Goal: Task Accomplishment & Management: Manage account settings

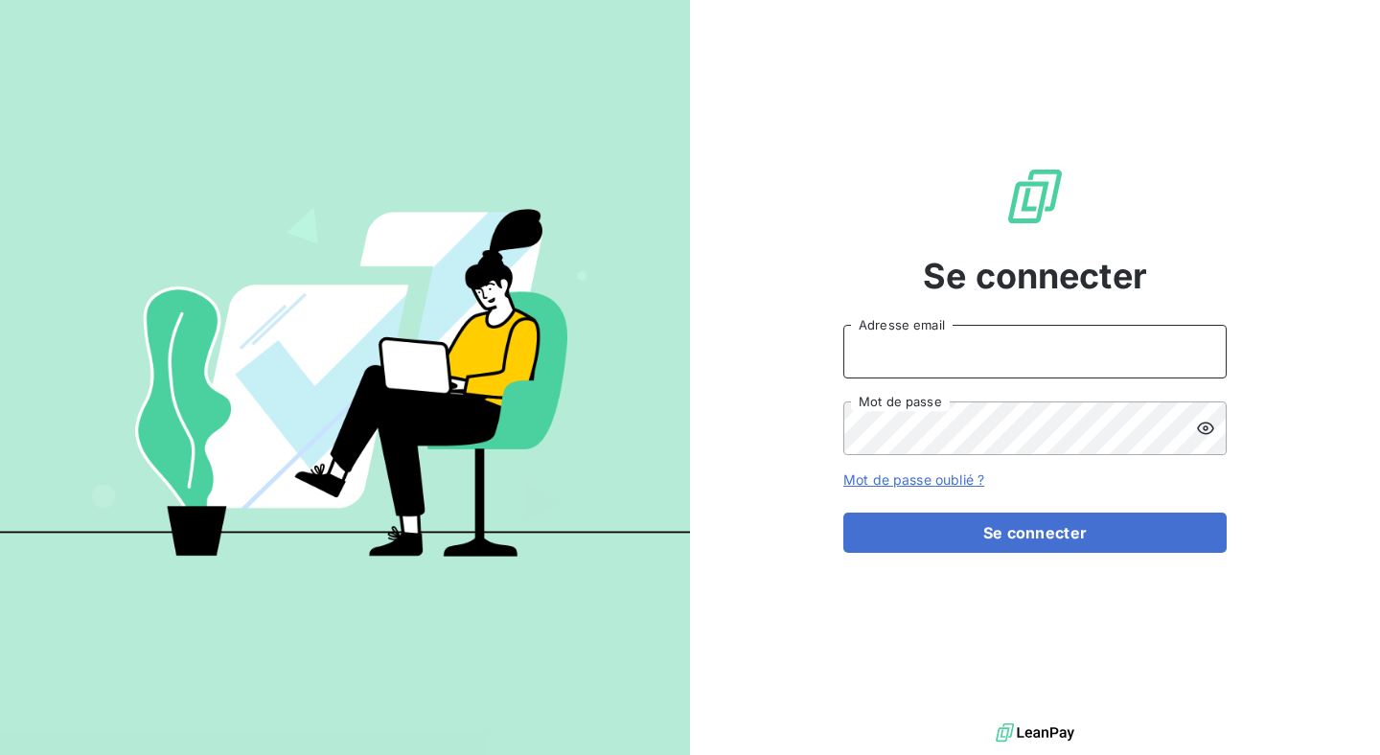
click at [945, 346] on input "Adresse email" at bounding box center [1035, 352] width 383 height 54
type input "[PERSON_NAME][EMAIL_ADDRESS][DOMAIN_NAME]"
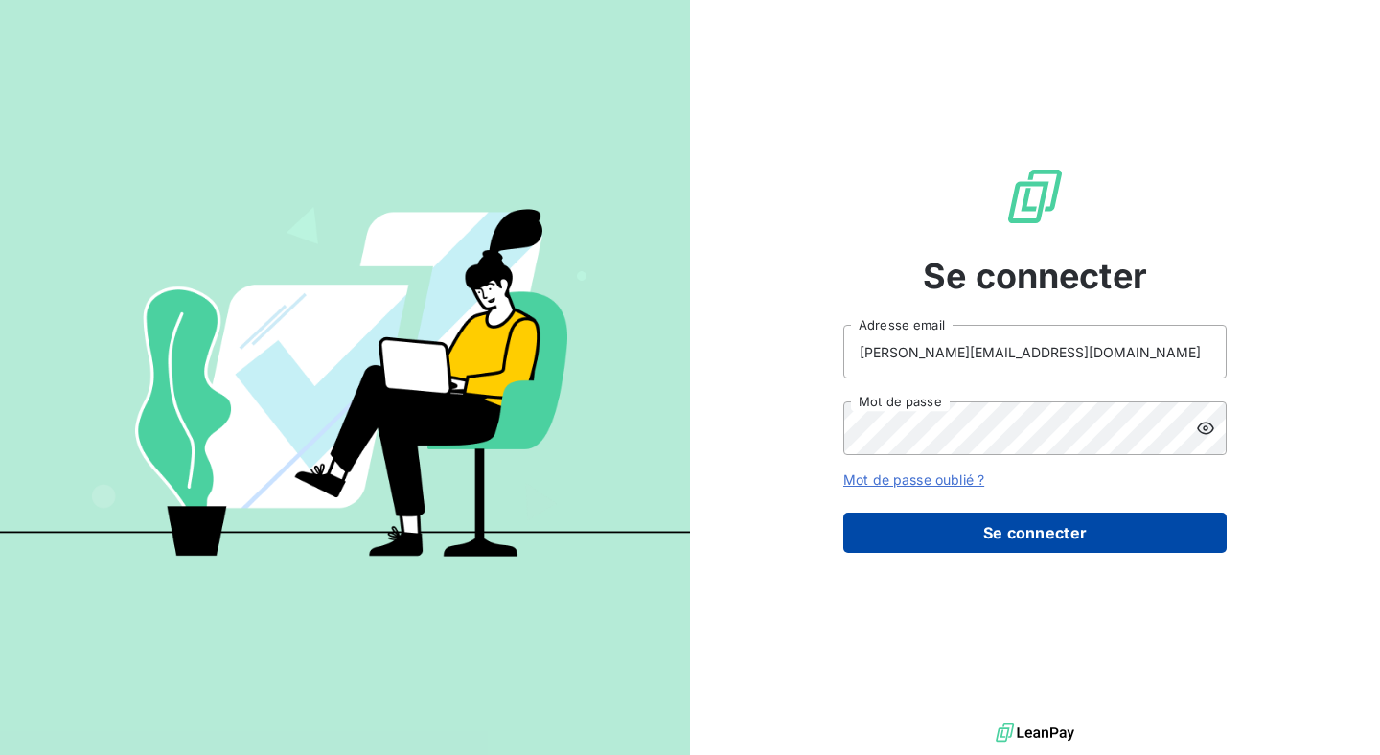
click at [1006, 526] on button "Se connecter" at bounding box center [1035, 533] width 383 height 40
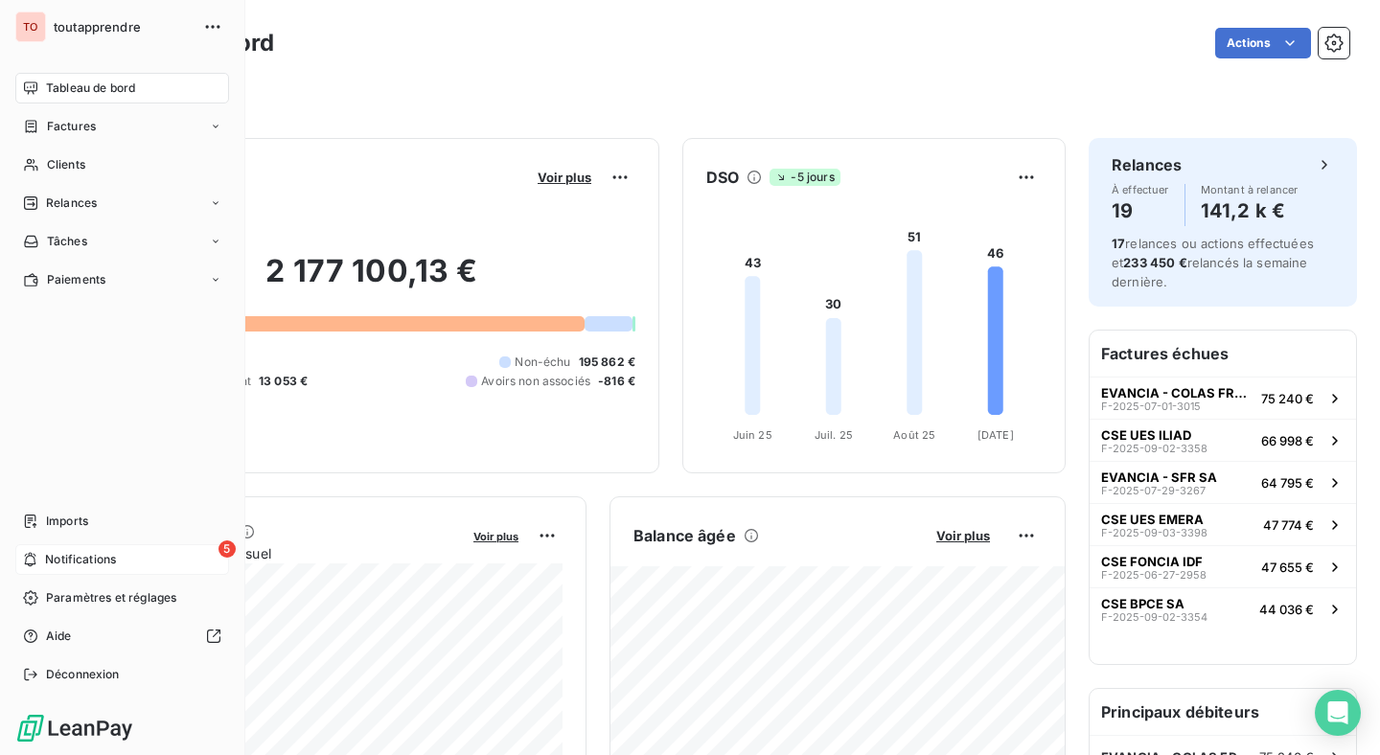
click at [139, 552] on div "5 Notifications" at bounding box center [122, 559] width 214 height 31
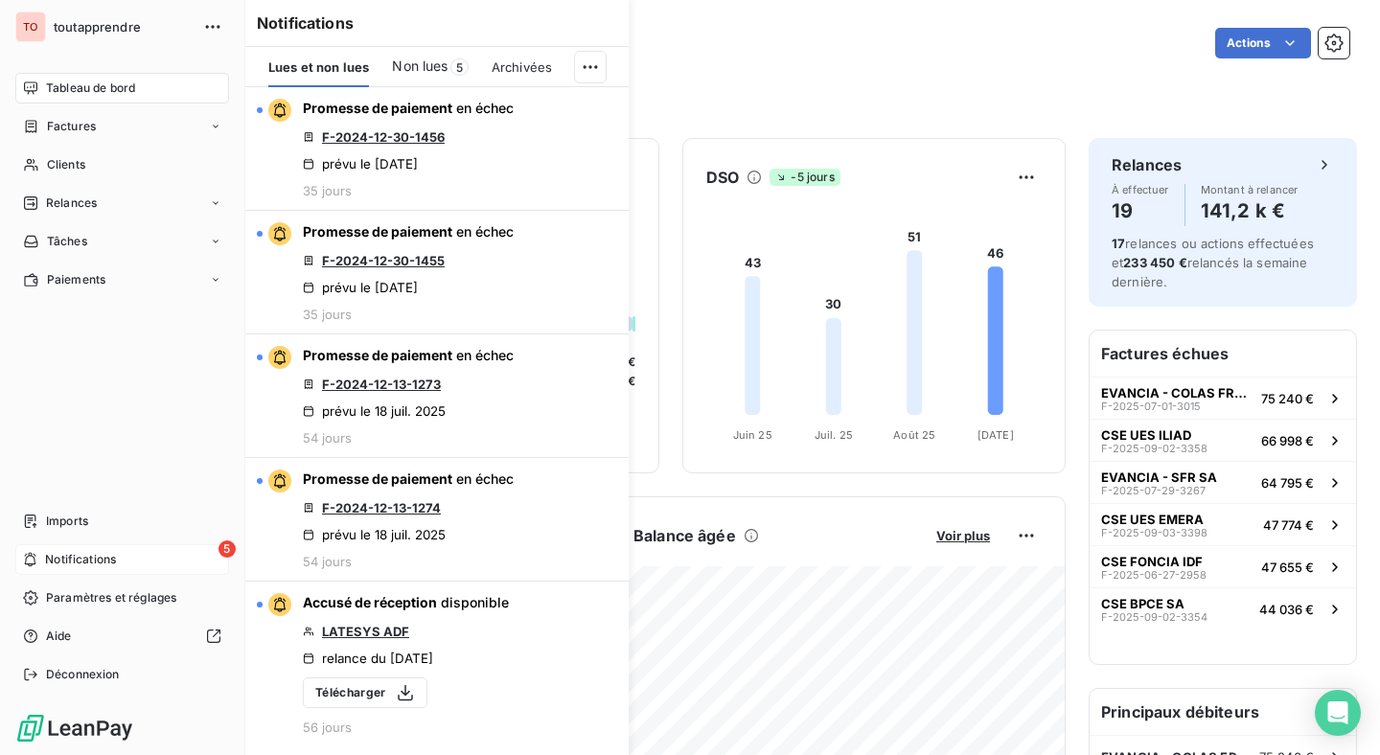
click at [114, 555] on span "Notifications" at bounding box center [80, 559] width 71 height 17
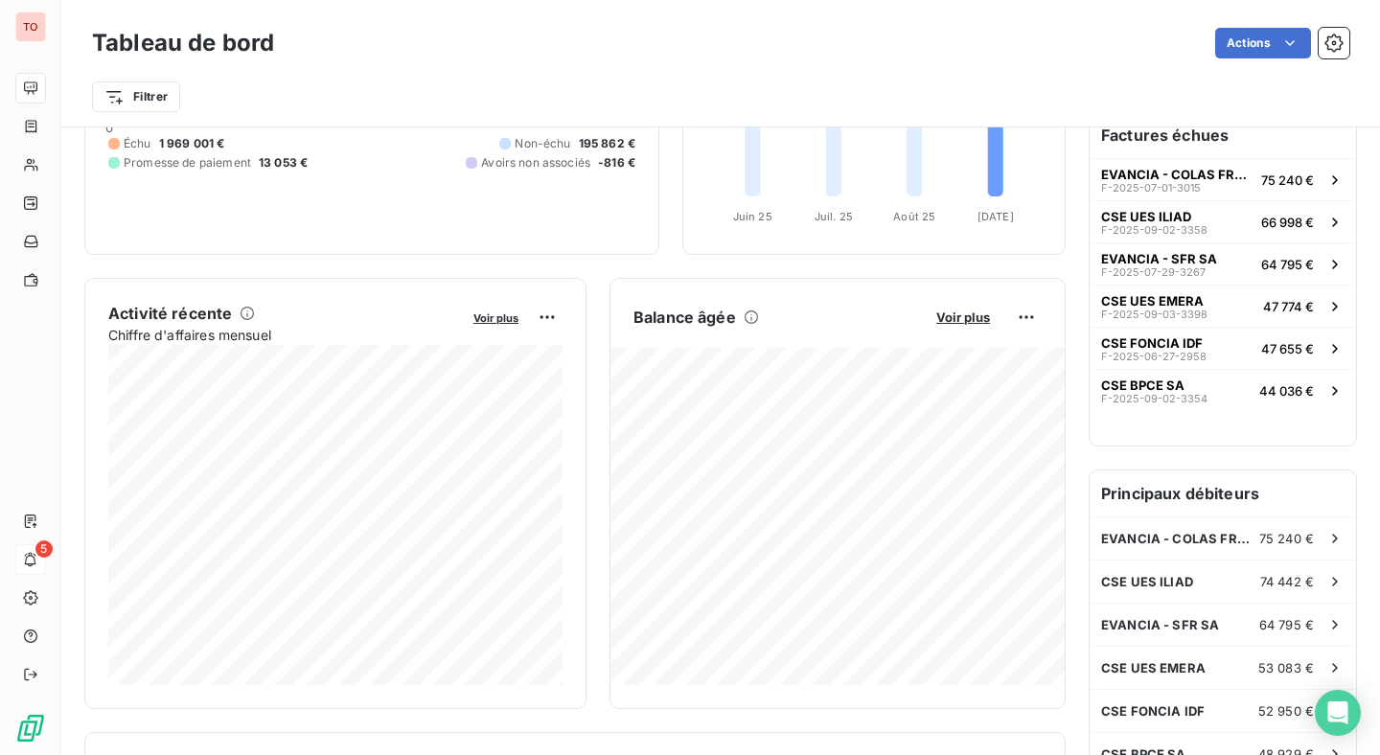
scroll to position [235, 0]
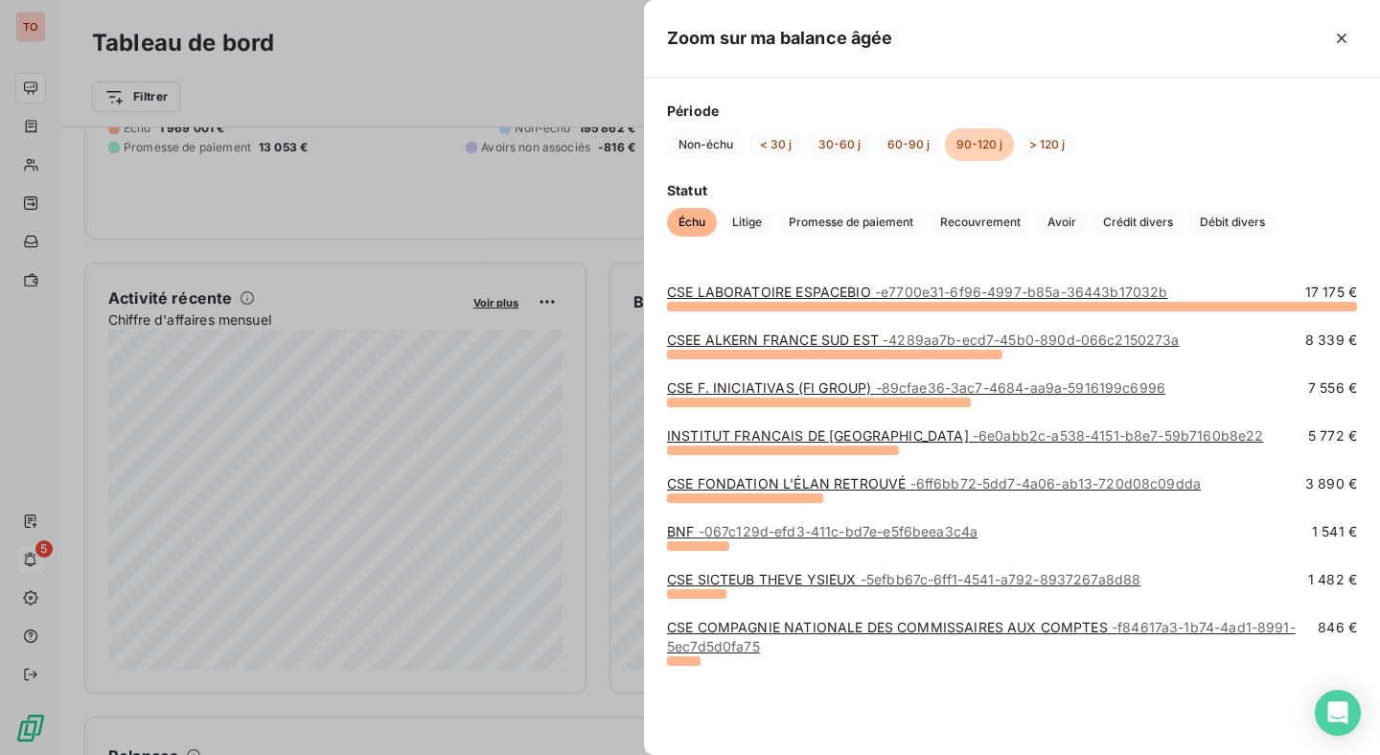
click at [919, 717] on div "CSE LABORATOIRE ESPACEBIO - e7700e31-6f96-4997-b85a-36443b17032b 17 175 € CSEE …" at bounding box center [1012, 508] width 736 height 496
click at [591, 681] on div at bounding box center [690, 377] width 1380 height 755
click at [532, 653] on div at bounding box center [690, 377] width 1380 height 755
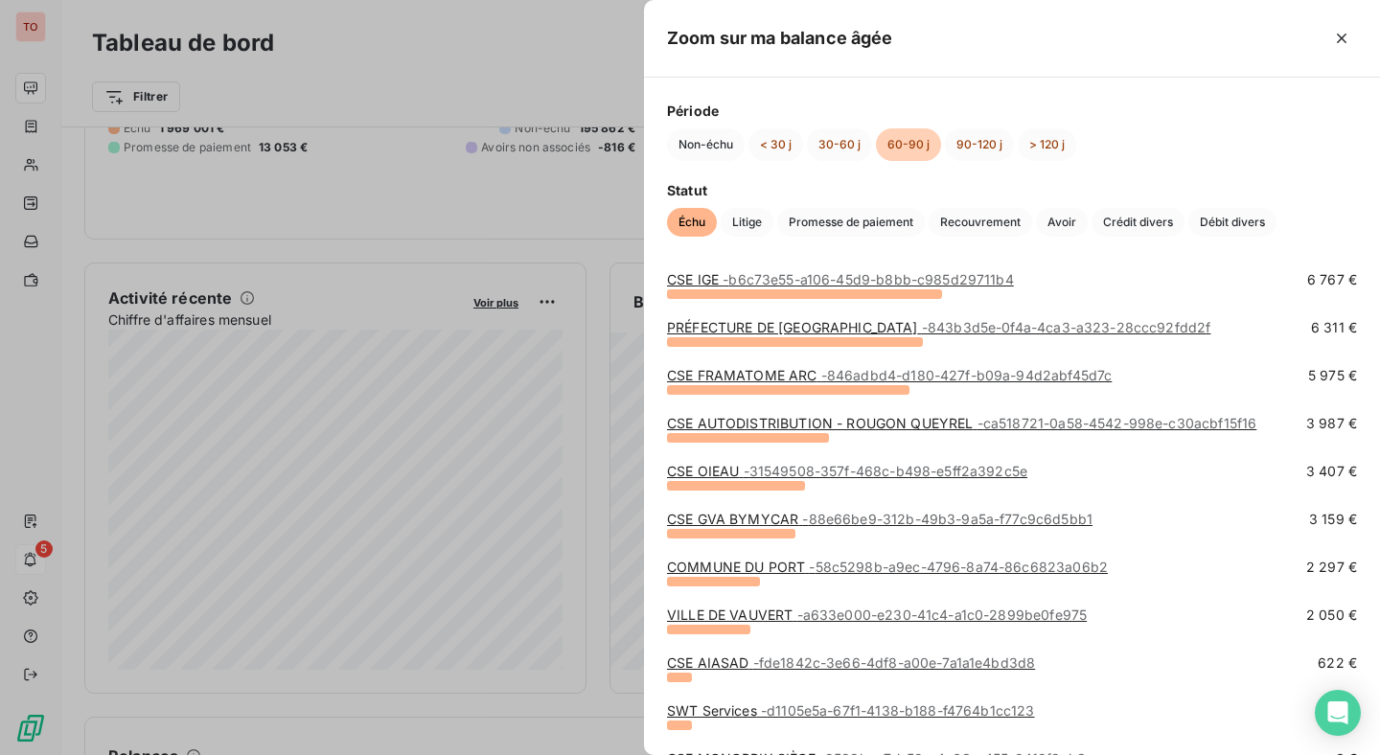
scroll to position [112, 0]
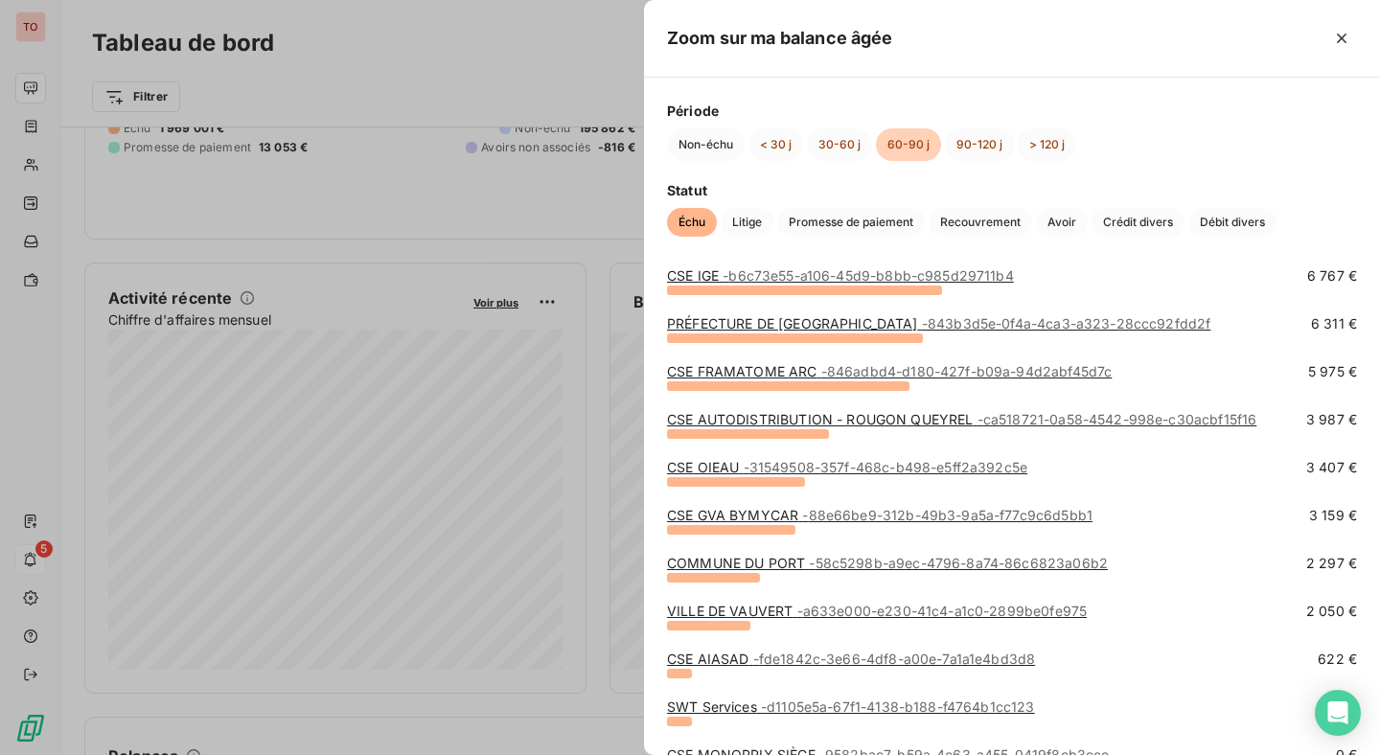
click at [553, 602] on div at bounding box center [690, 377] width 1380 height 755
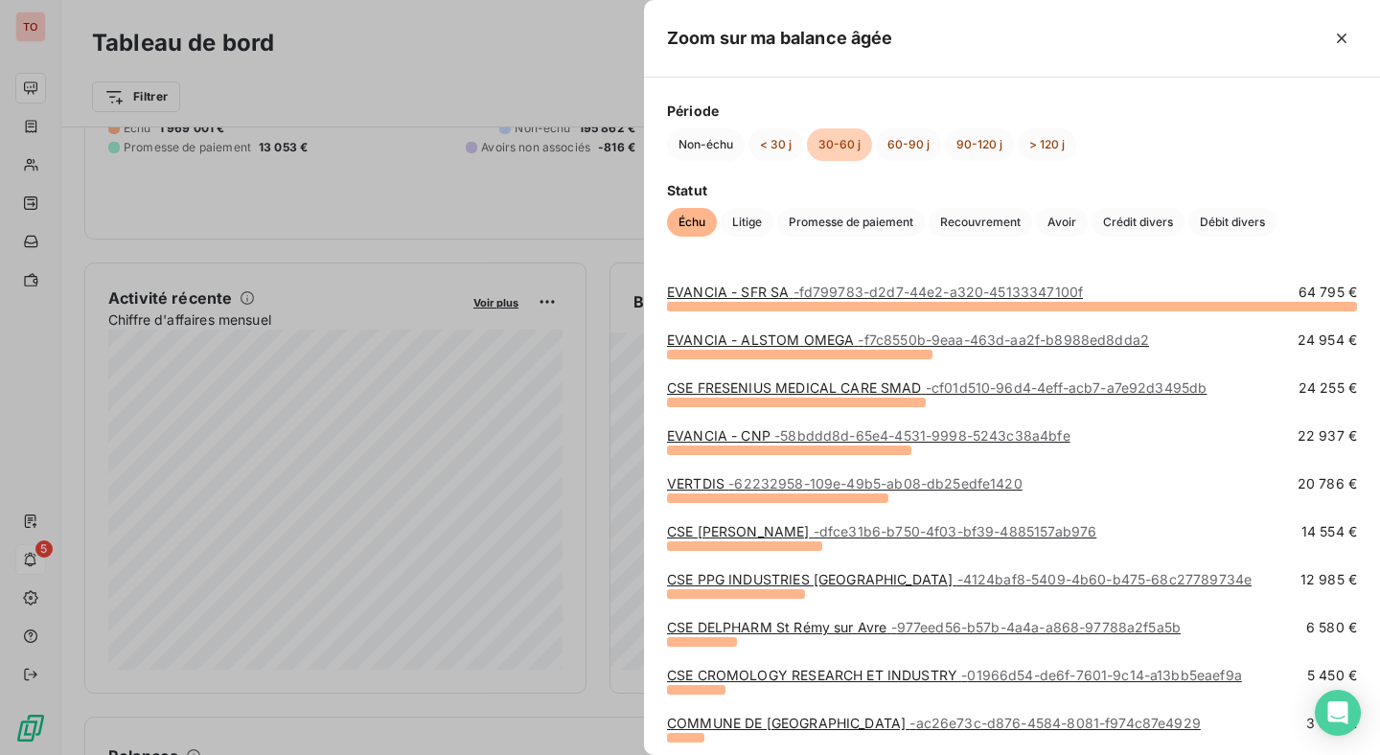
click at [593, 520] on div at bounding box center [690, 377] width 1380 height 755
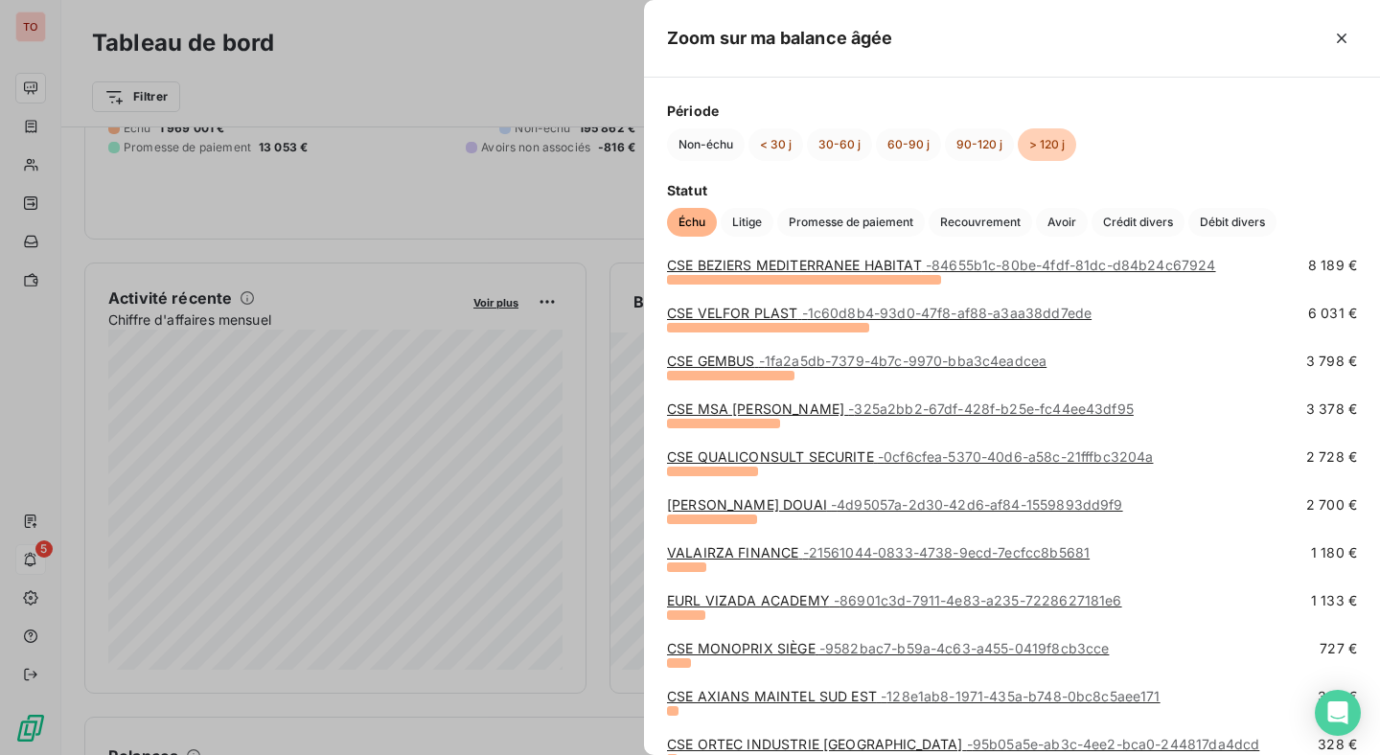
scroll to position [436, 0]
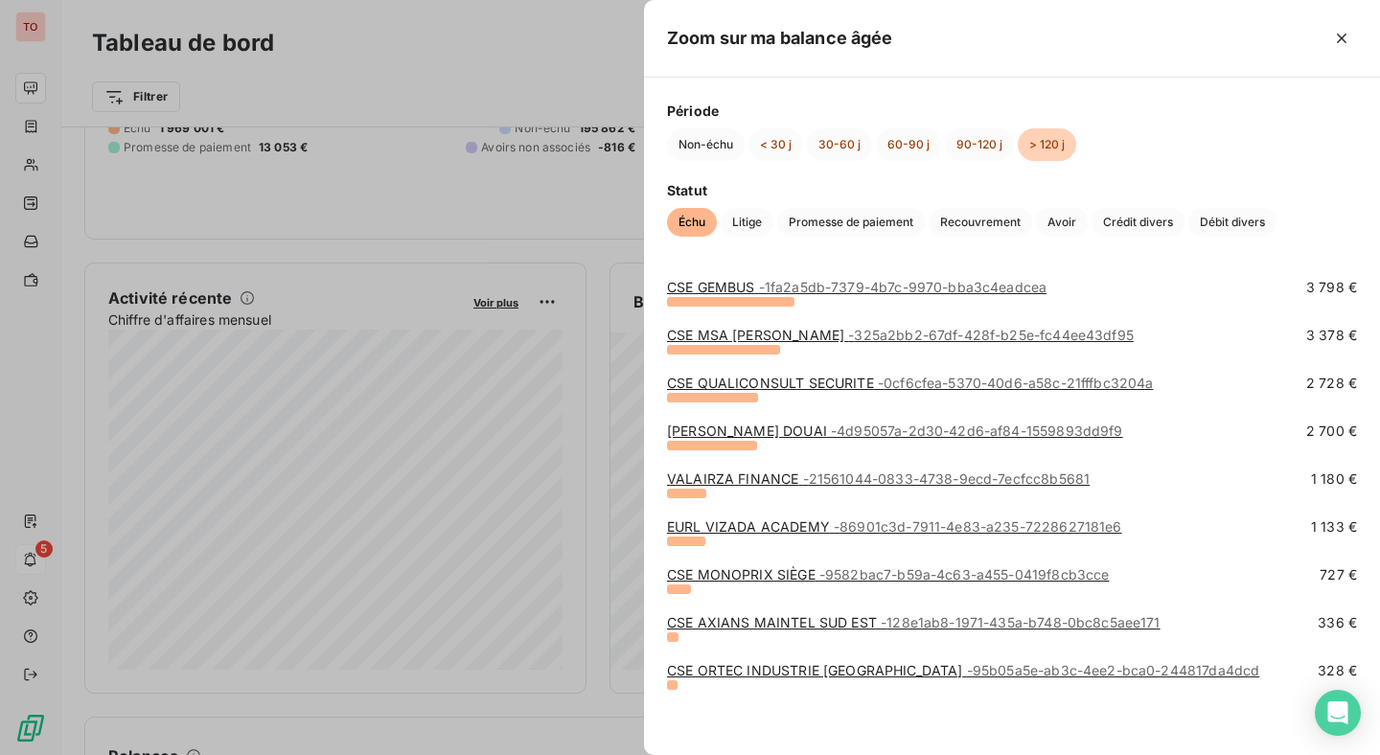
click at [605, 464] on div at bounding box center [690, 377] width 1380 height 755
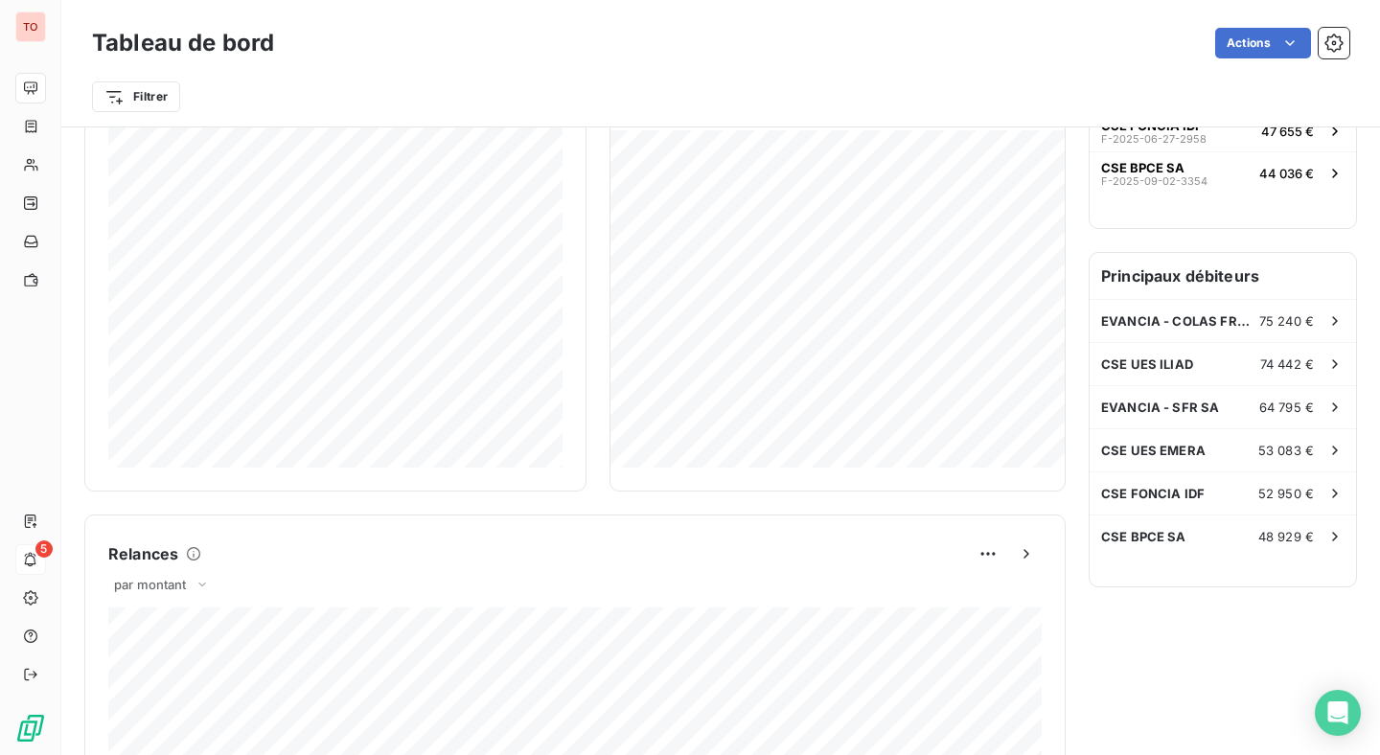
scroll to position [0, 0]
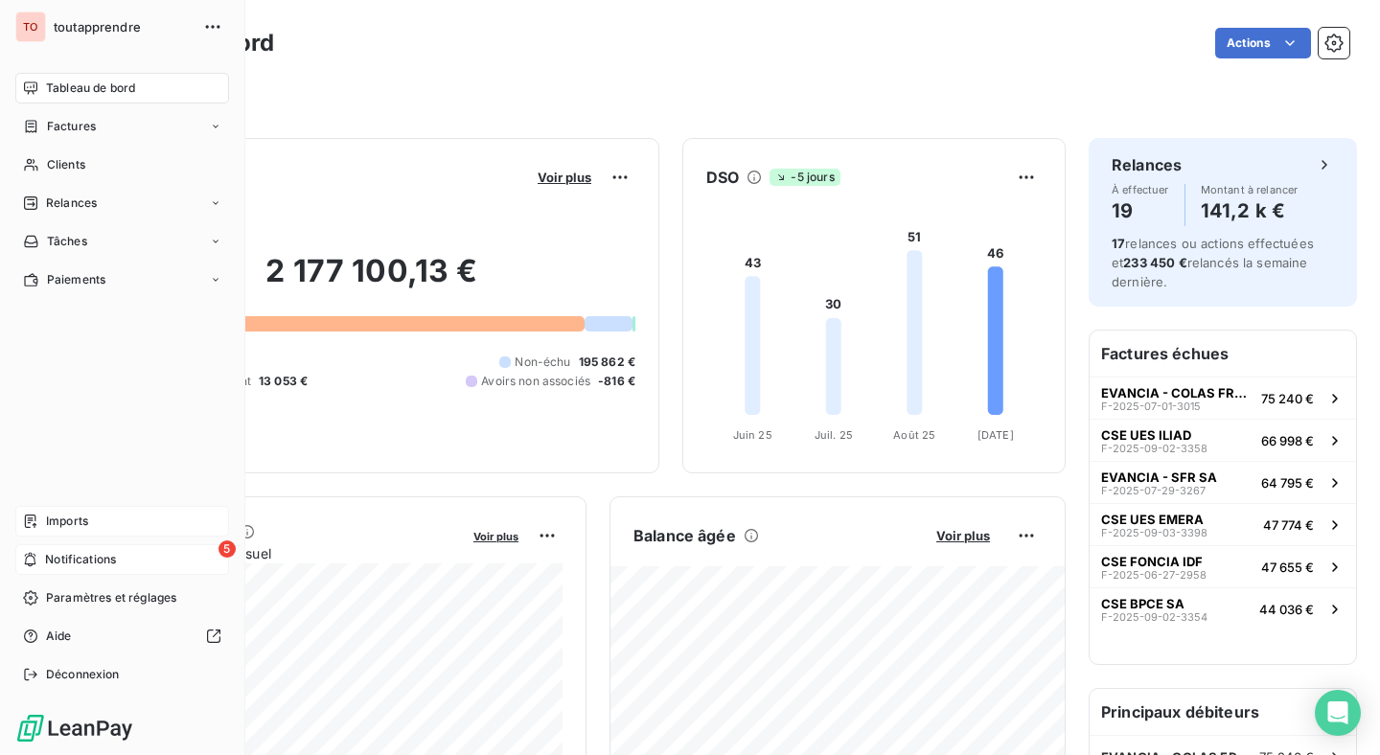
click at [59, 512] on div "Imports" at bounding box center [122, 521] width 214 height 31
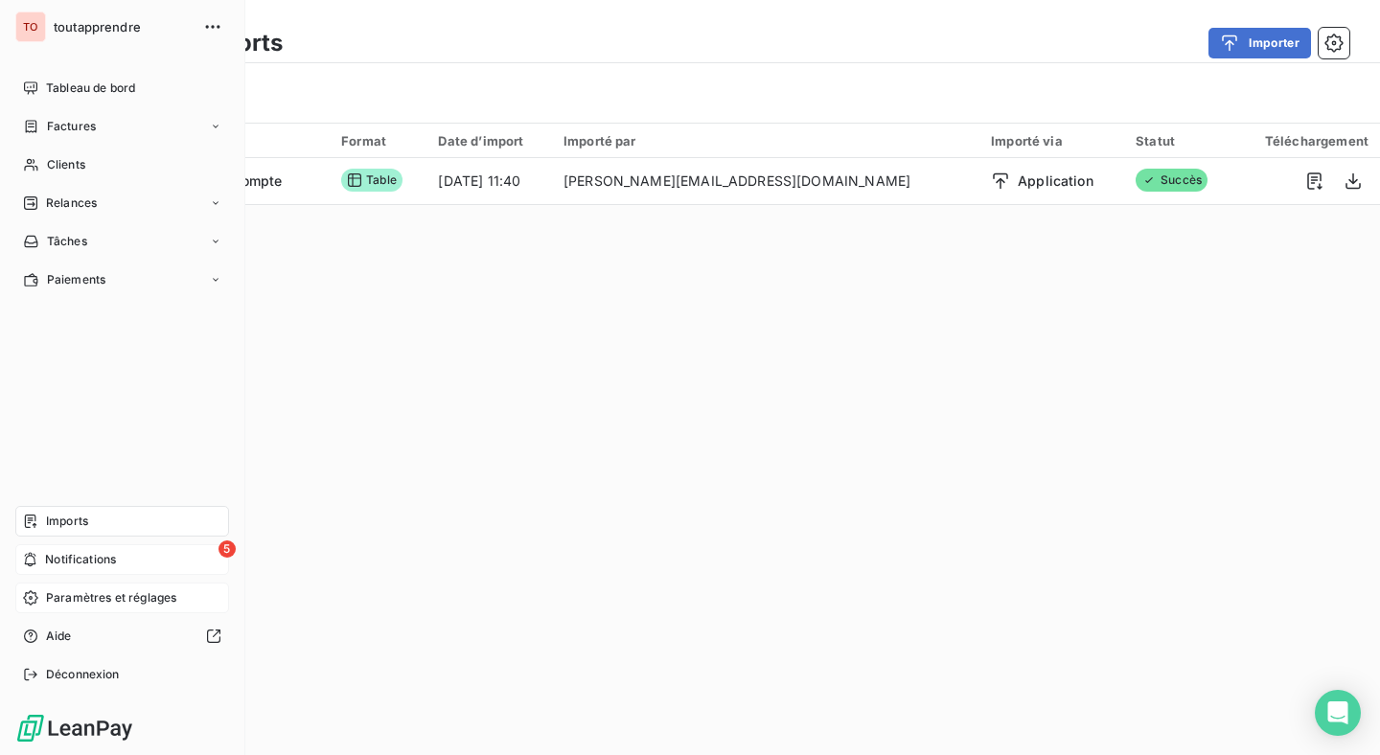
click at [129, 593] on span "Paramètres et réglages" at bounding box center [111, 598] width 130 height 17
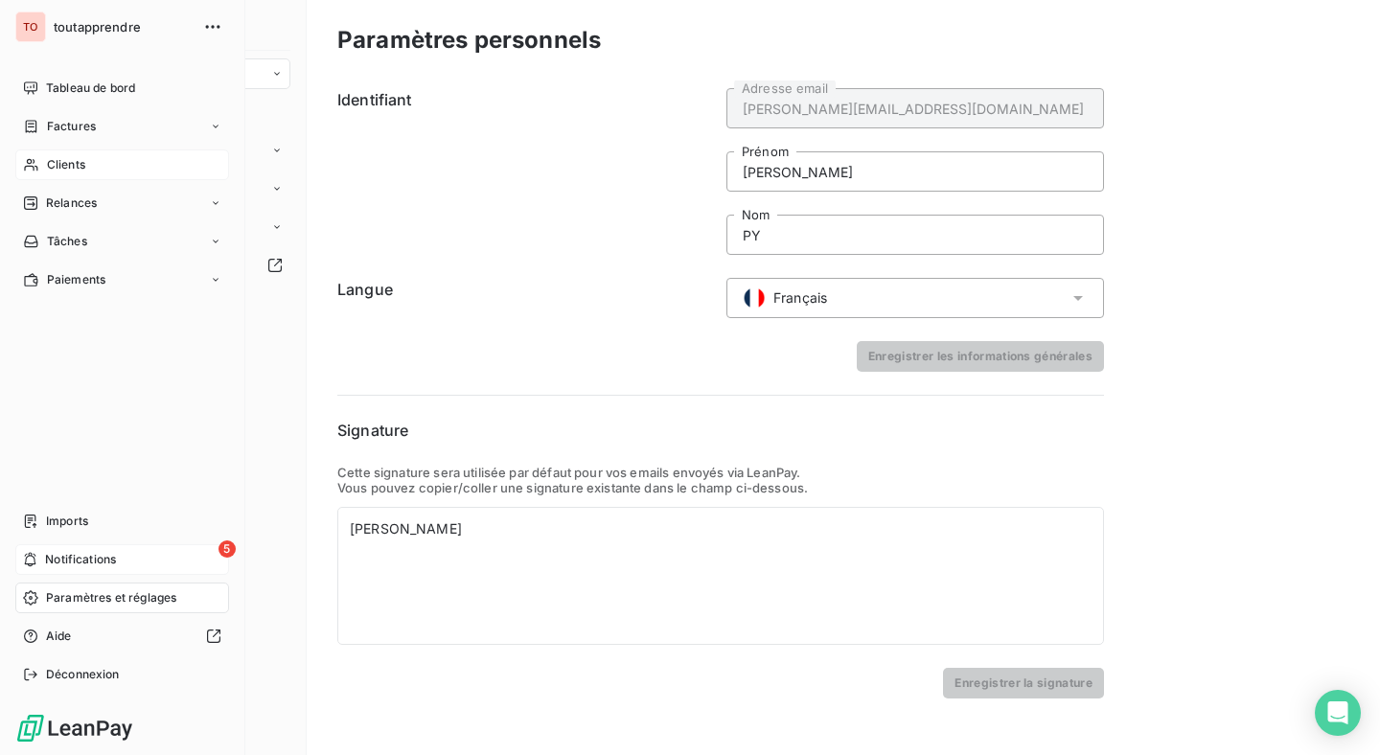
click at [130, 170] on div "Clients" at bounding box center [122, 165] width 214 height 31
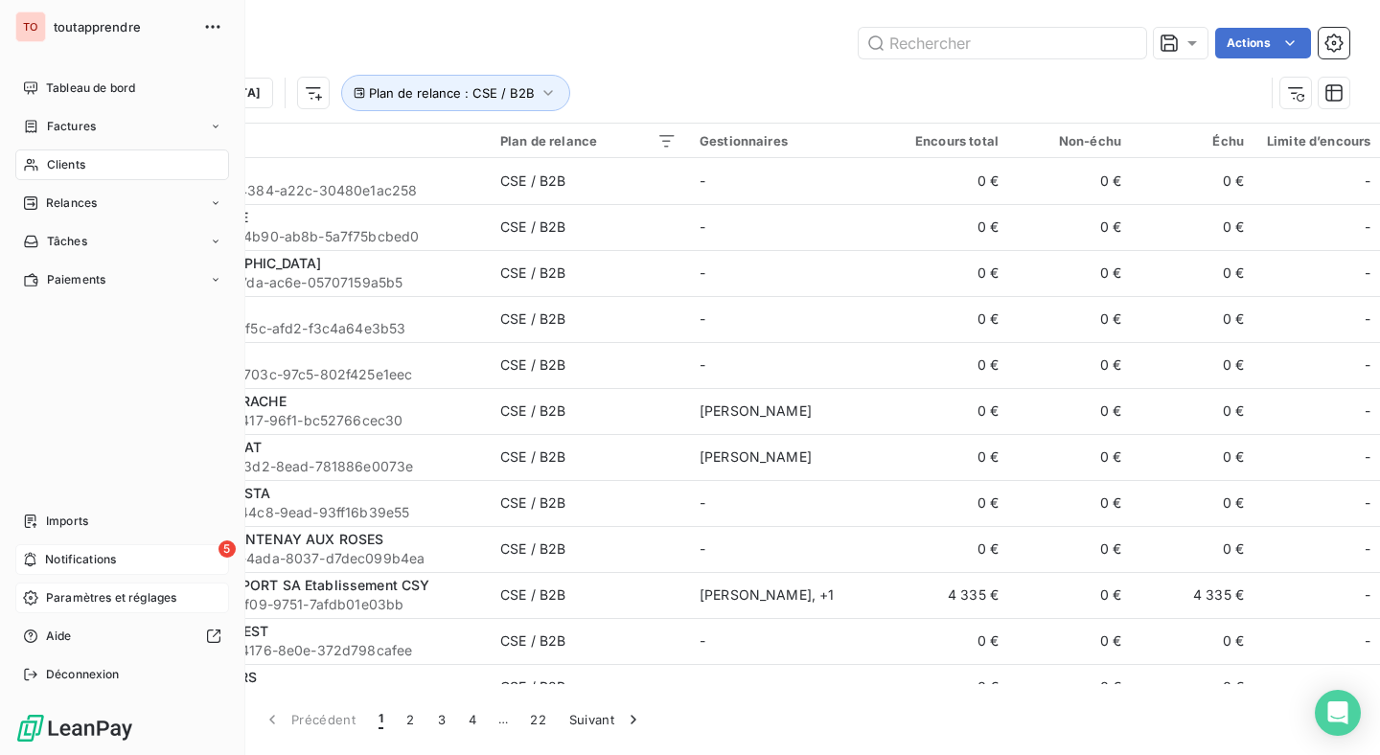
click at [124, 603] on span "Paramètres et réglages" at bounding box center [111, 598] width 130 height 17
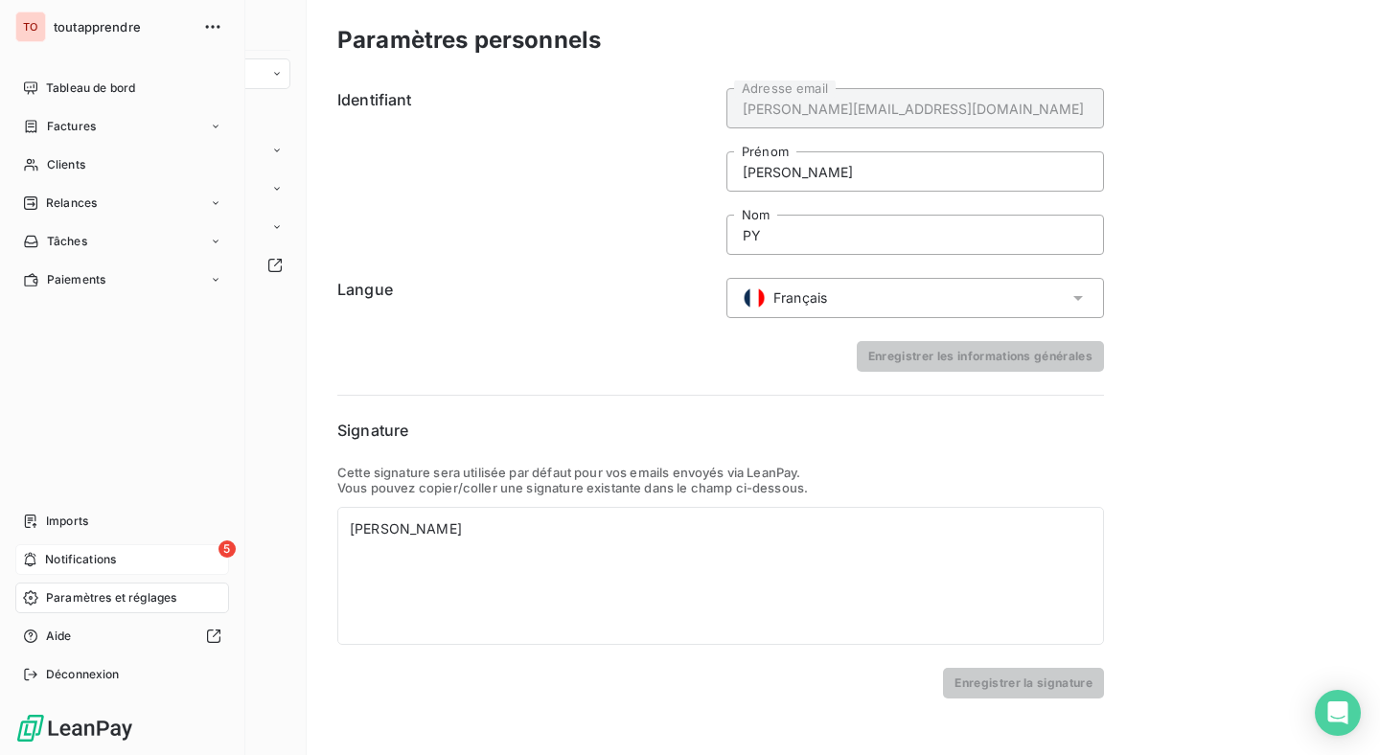
click at [124, 603] on span "Paramètres et réglages" at bounding box center [111, 598] width 130 height 17
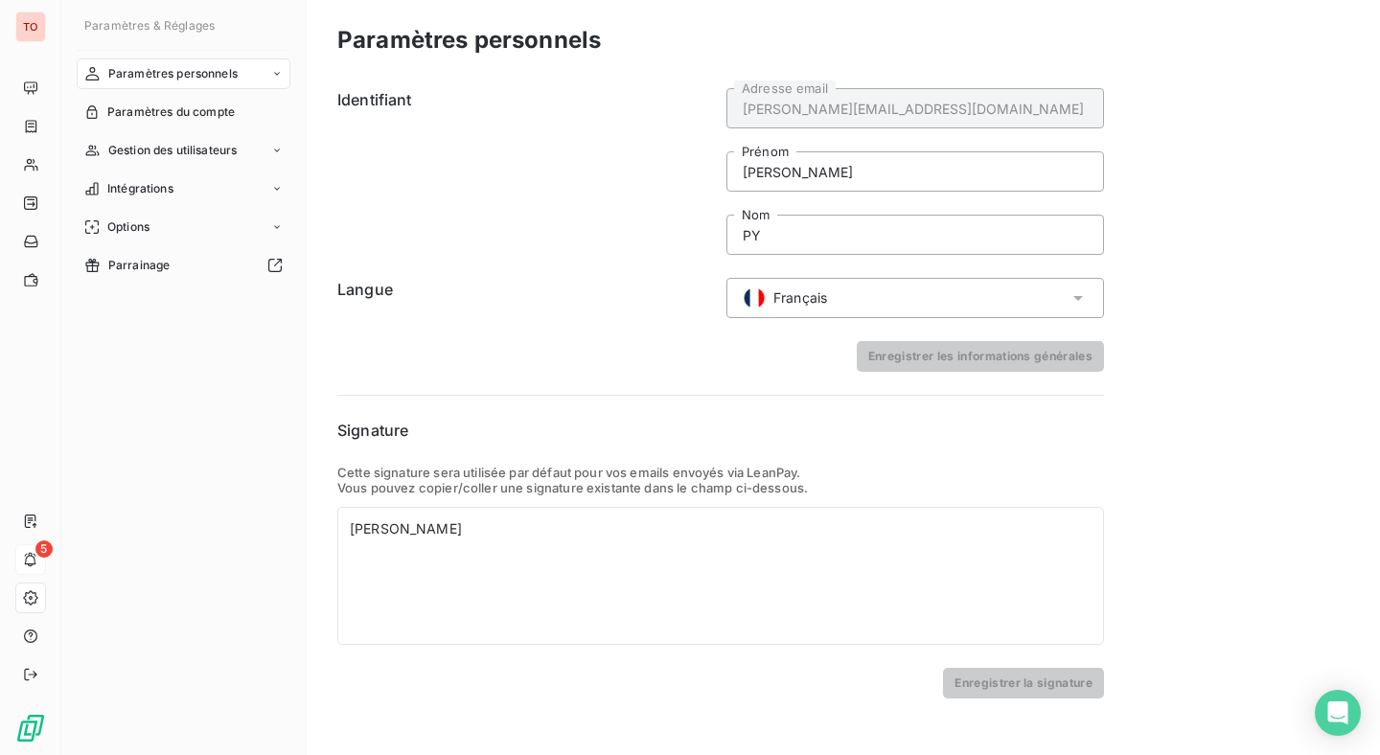
click at [568, 272] on form "Identifiant [PERSON_NAME][EMAIL_ADDRESS][DOMAIN_NAME] Adresse email [PERSON_NAM…" at bounding box center [720, 230] width 767 height 284
click at [222, 175] on div "Intégrations" at bounding box center [184, 189] width 214 height 31
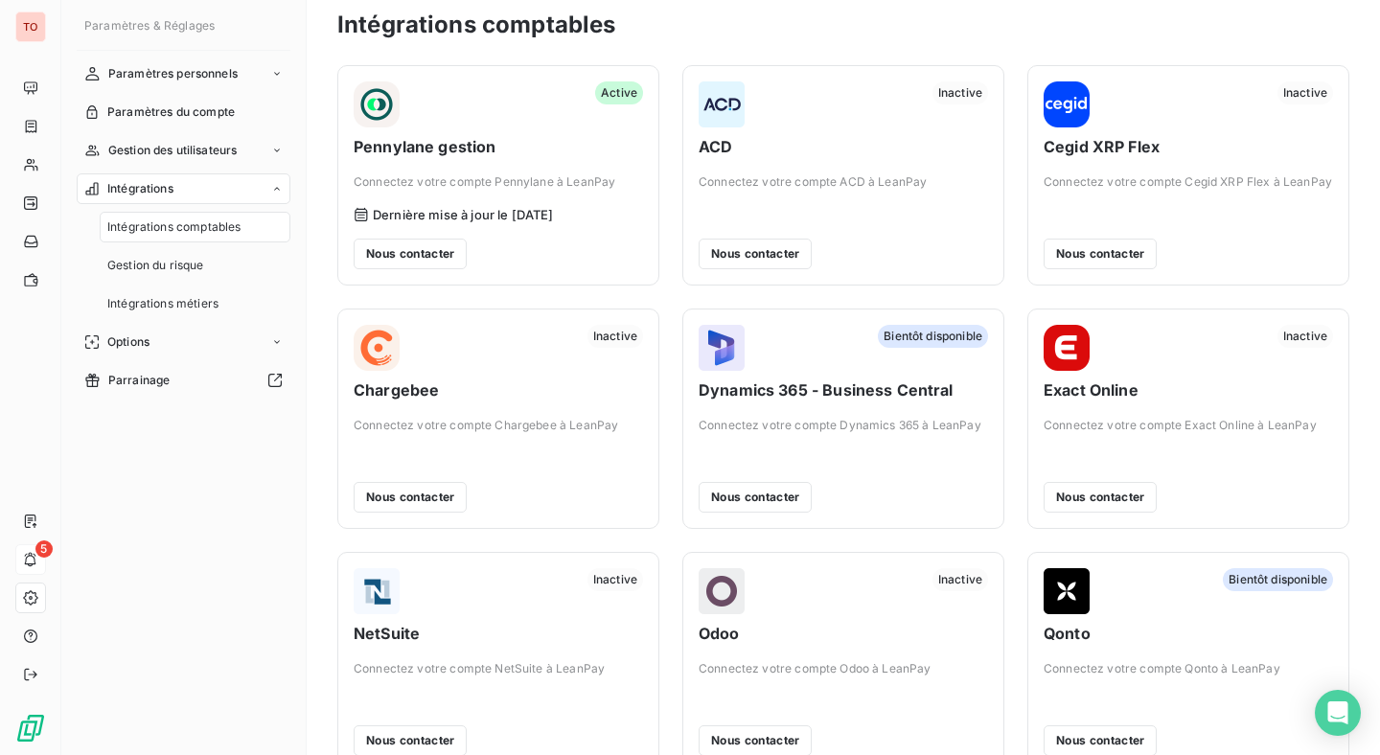
scroll to position [20, 0]
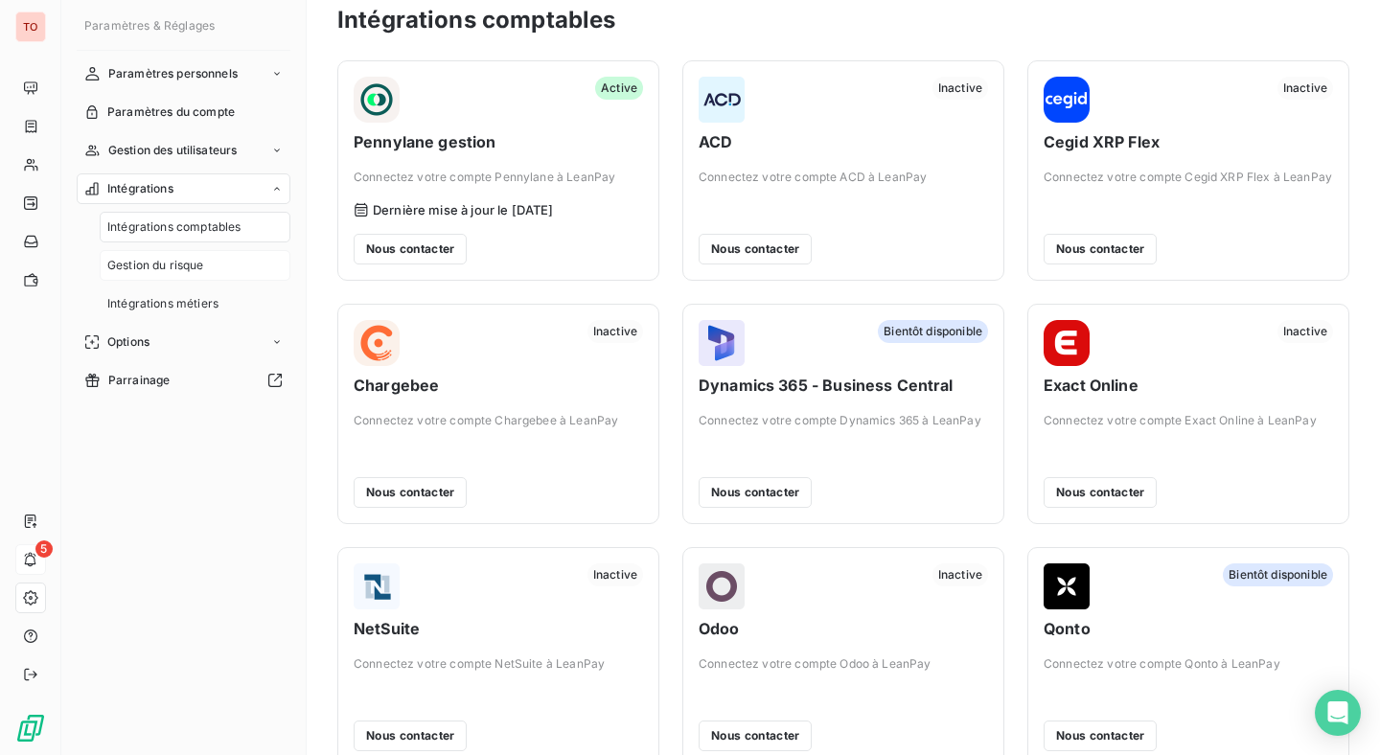
click at [233, 272] on div "Gestion du risque" at bounding box center [195, 265] width 191 height 31
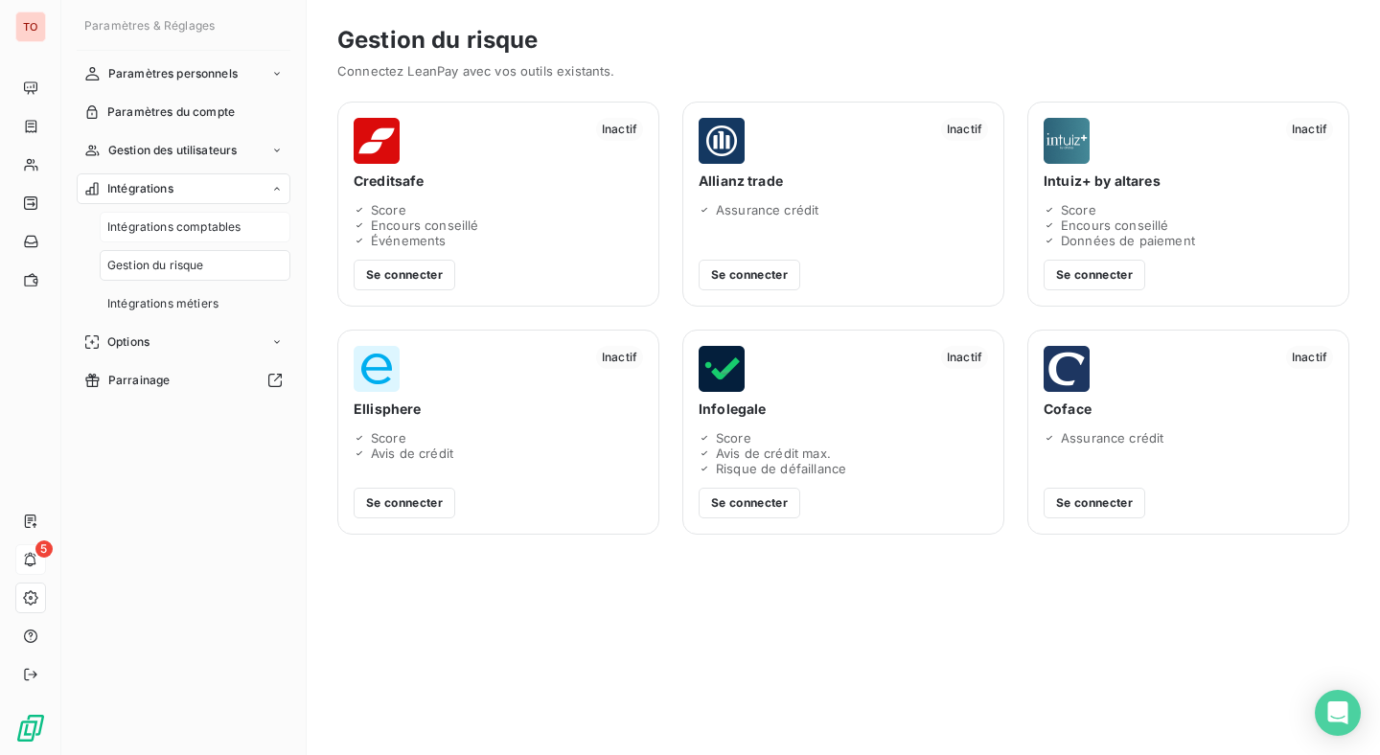
click at [220, 230] on span "Intégrations comptables" at bounding box center [173, 227] width 133 height 17
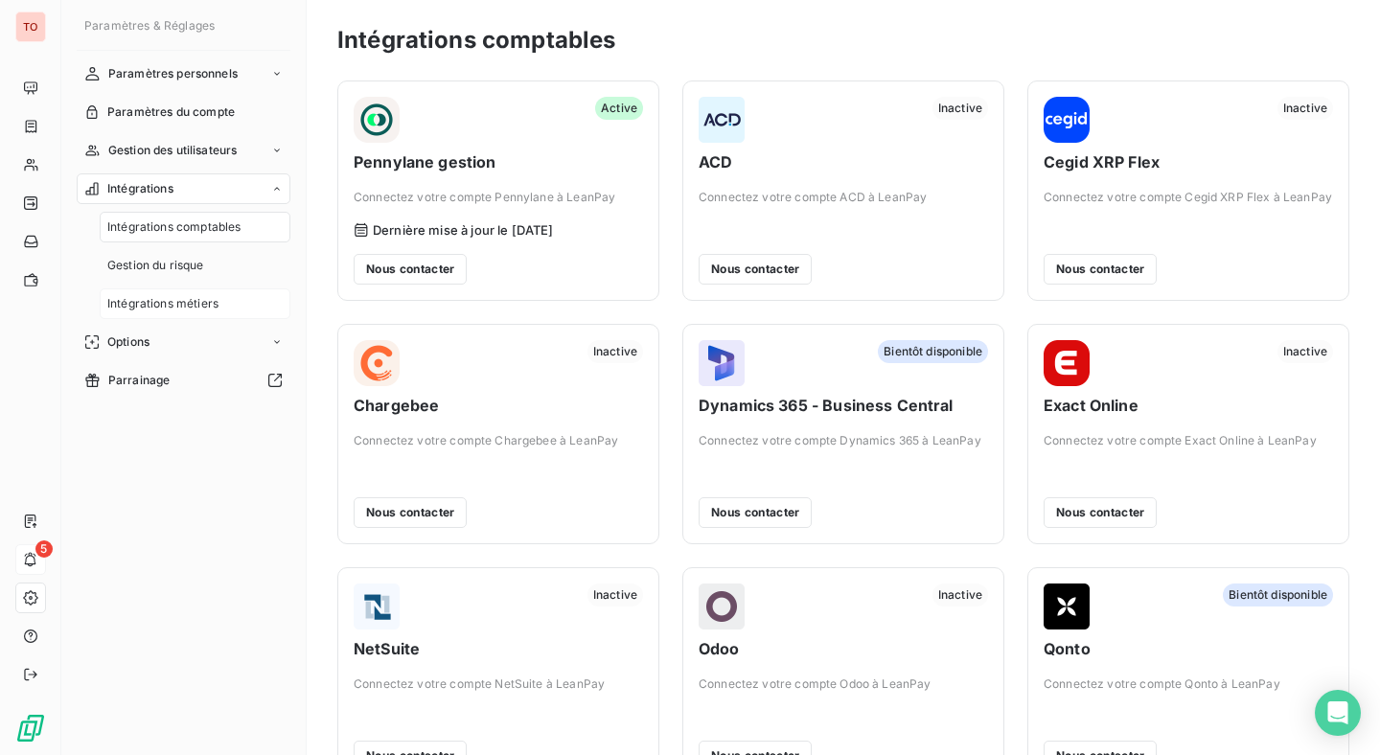
click at [187, 307] on span "Intégrations métiers" at bounding box center [162, 303] width 111 height 17
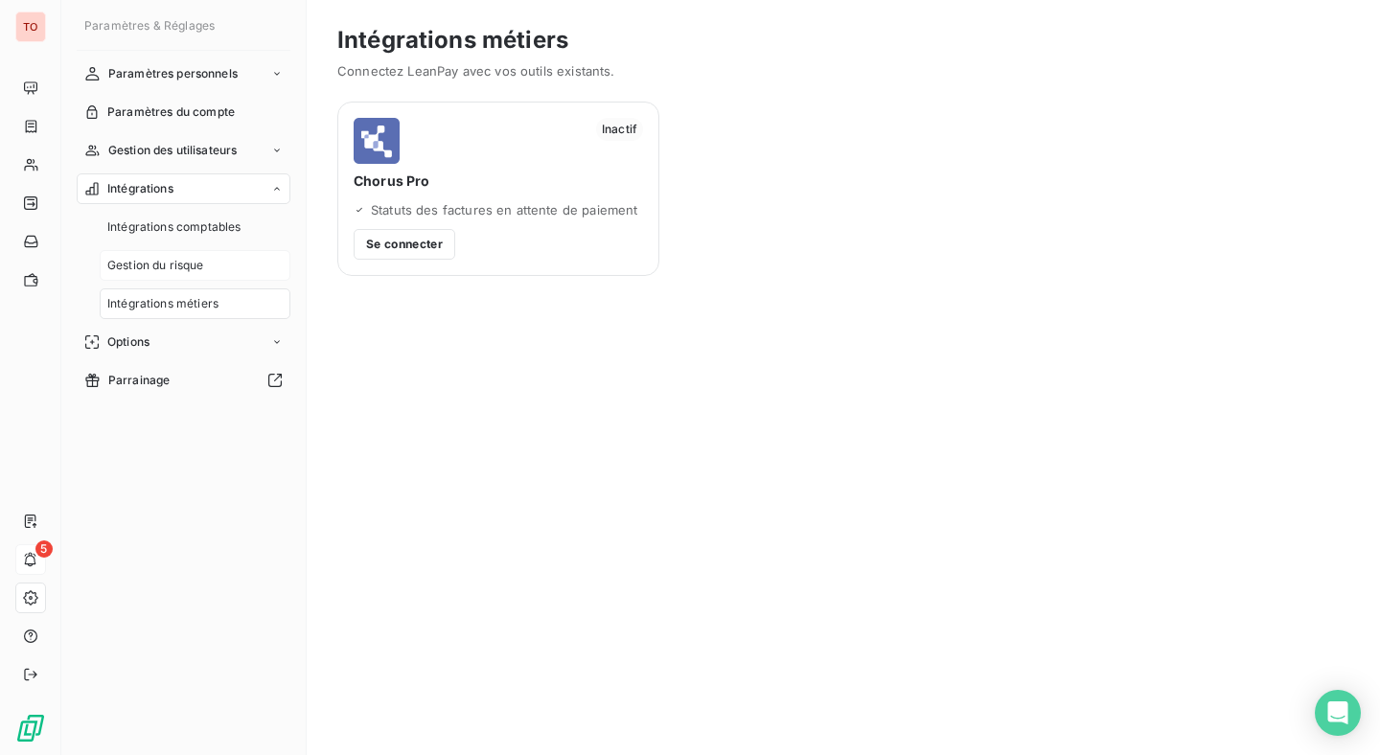
click at [198, 270] on span "Gestion du risque" at bounding box center [155, 265] width 97 height 17
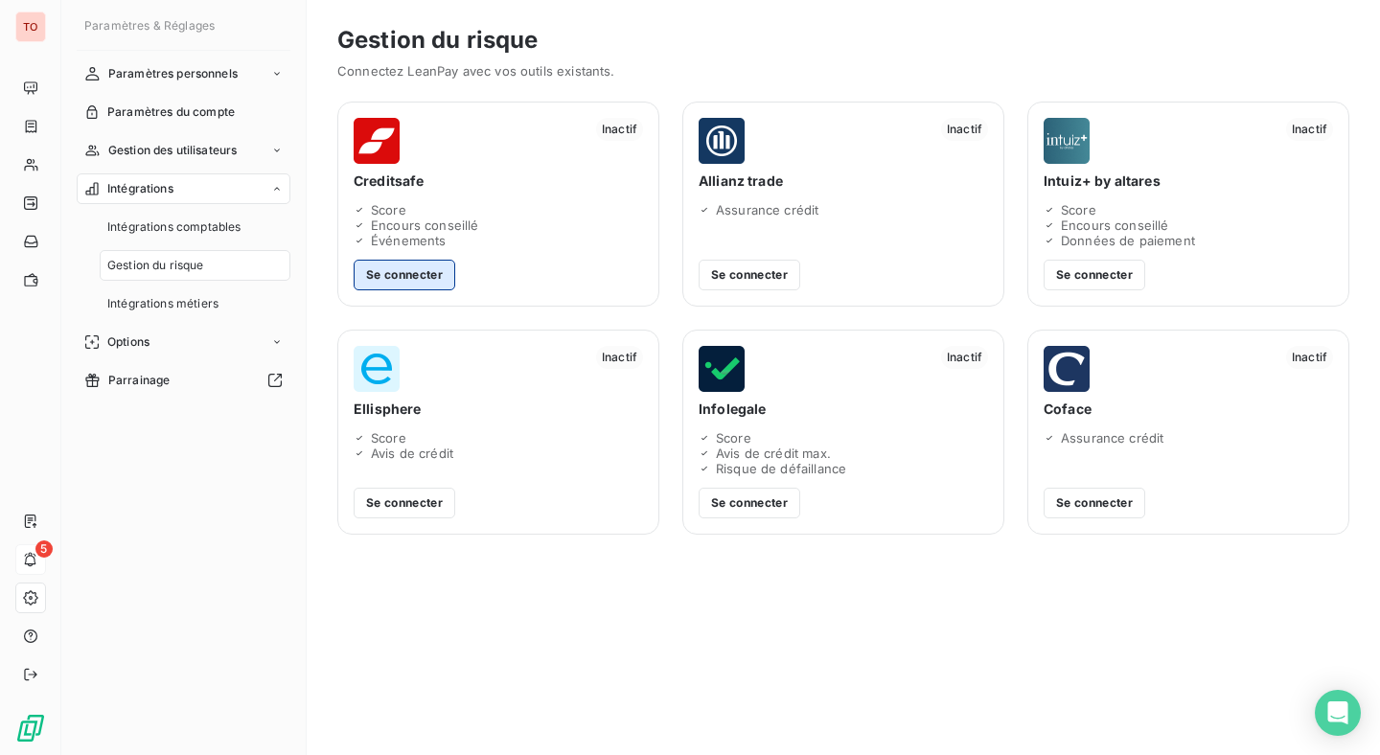
click at [390, 288] on button "Se connecter" at bounding box center [405, 275] width 102 height 31
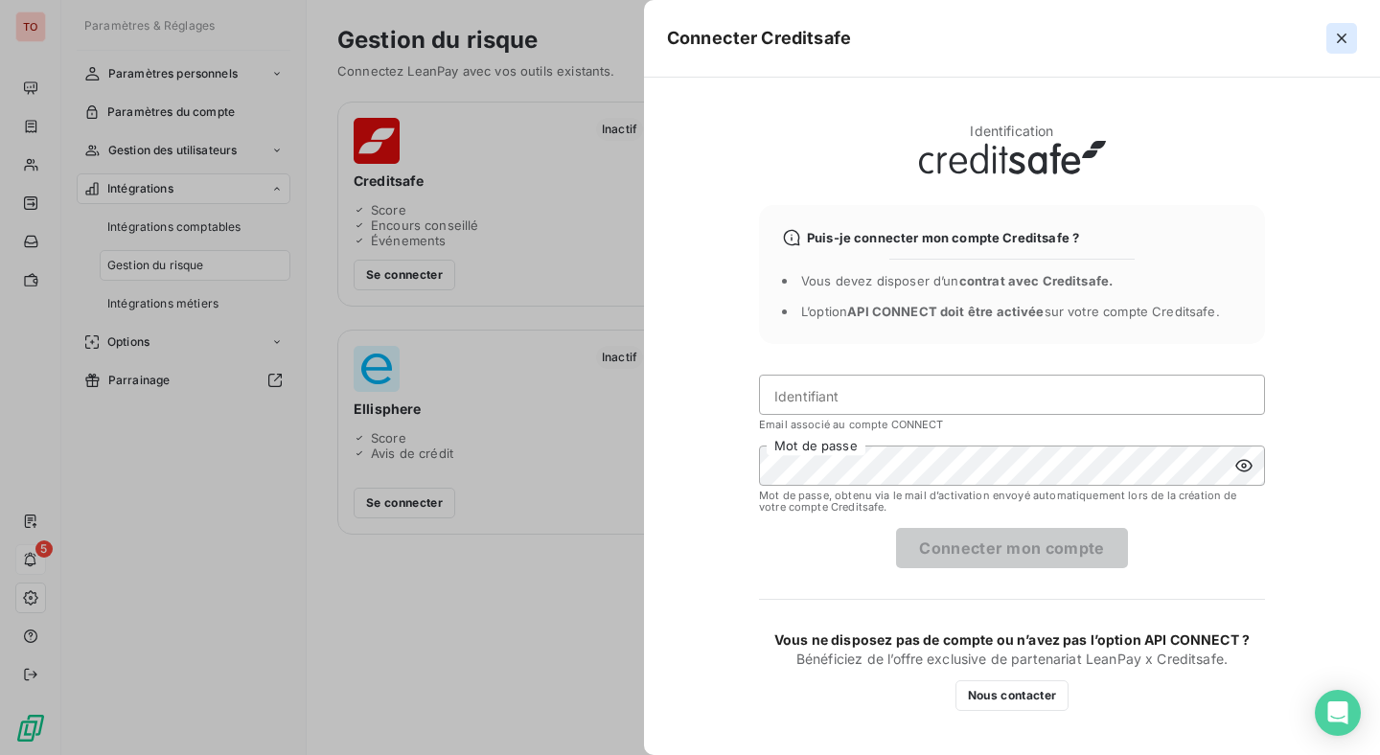
click at [1335, 36] on icon "button" at bounding box center [1341, 38] width 19 height 19
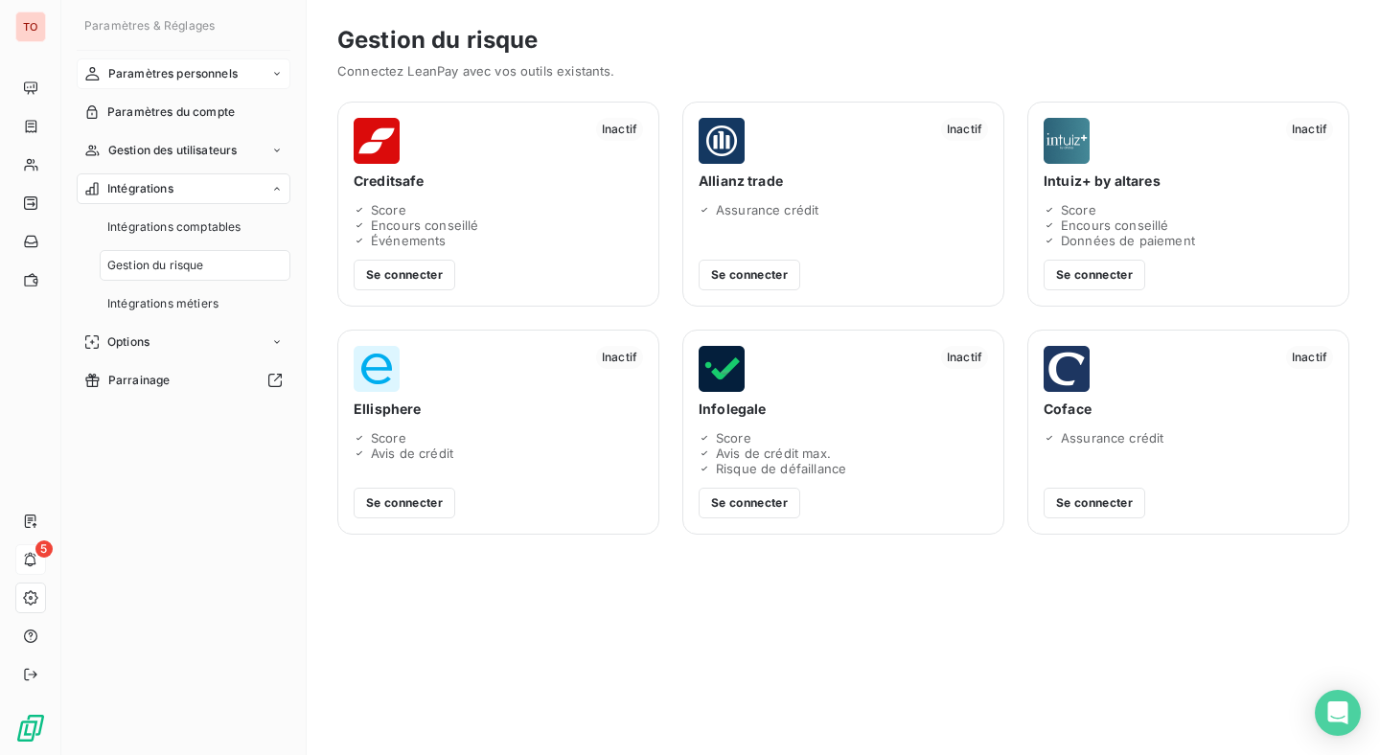
click at [183, 81] on span "Paramètres personnels" at bounding box center [172, 73] width 129 height 17
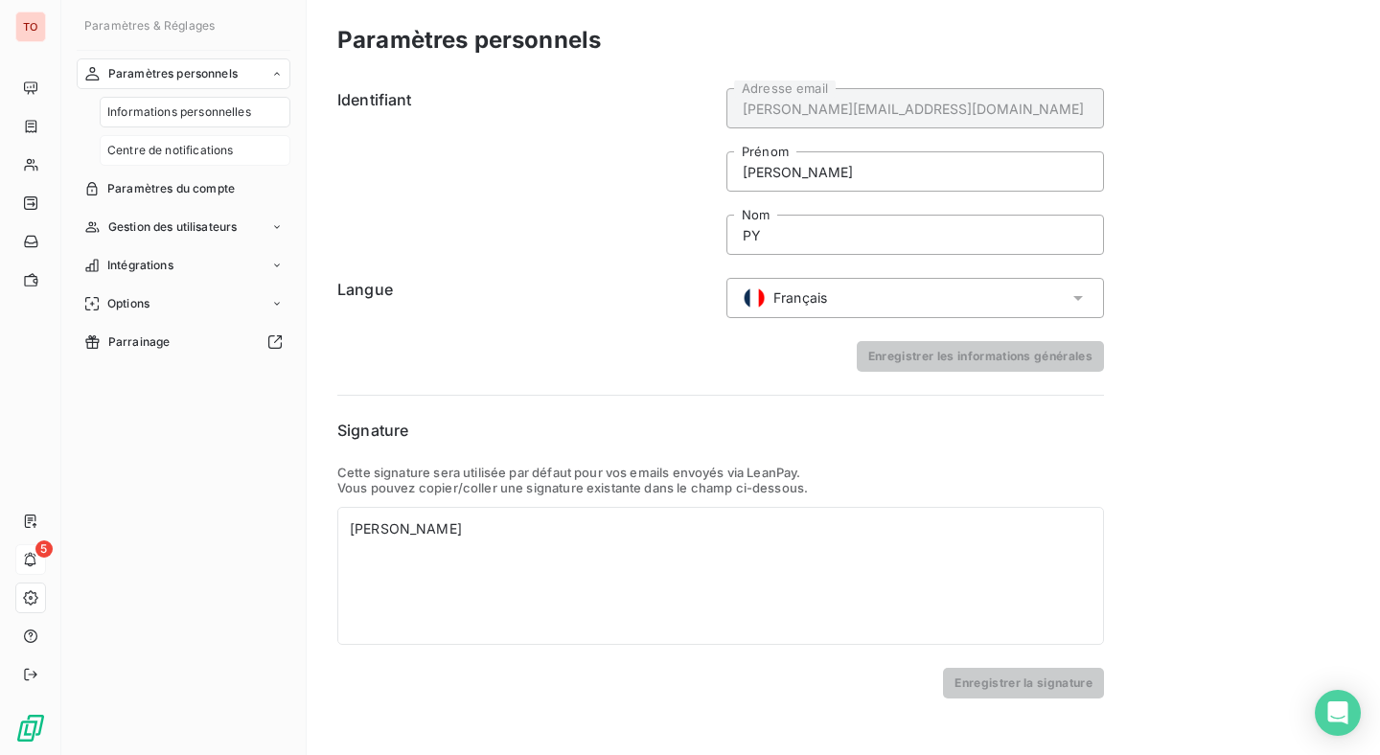
click at [201, 142] on span "Centre de notifications" at bounding box center [170, 150] width 126 height 17
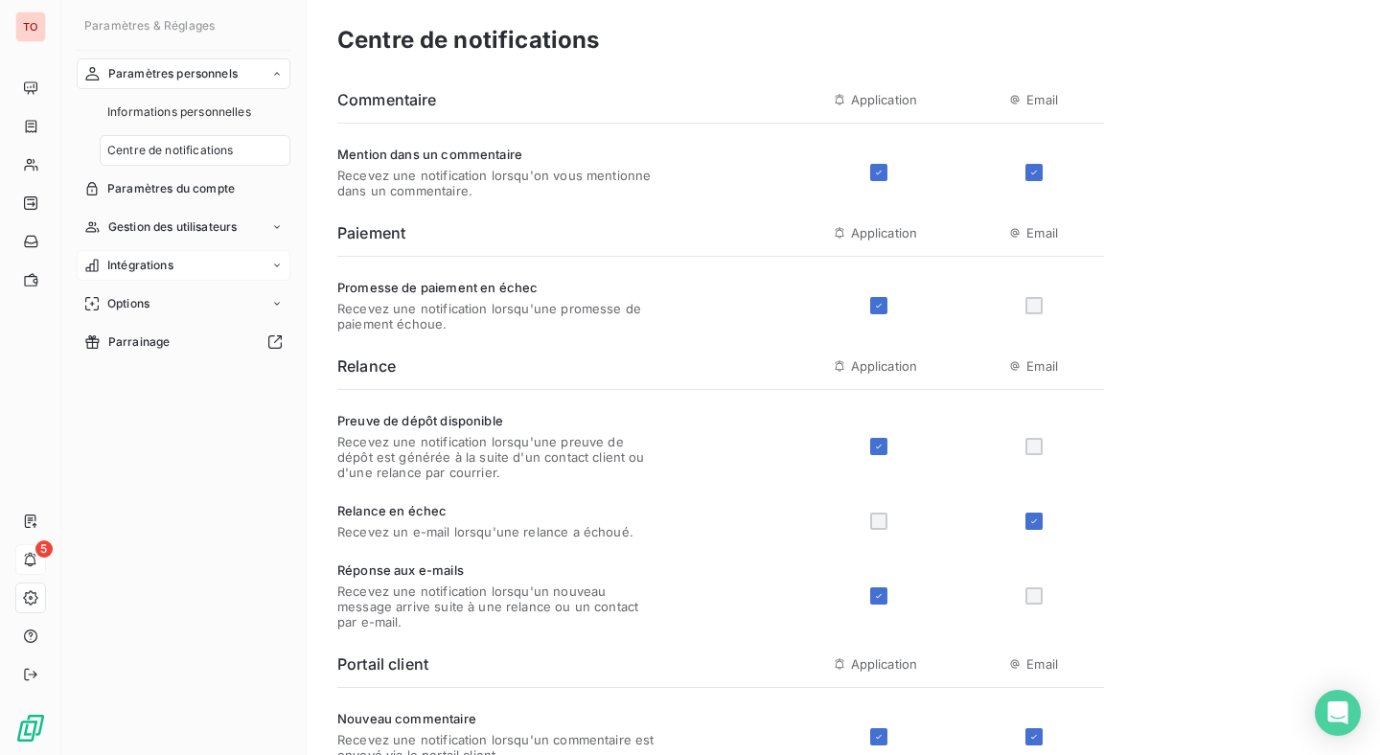
click at [151, 257] on span "Intégrations" at bounding box center [140, 265] width 66 height 17
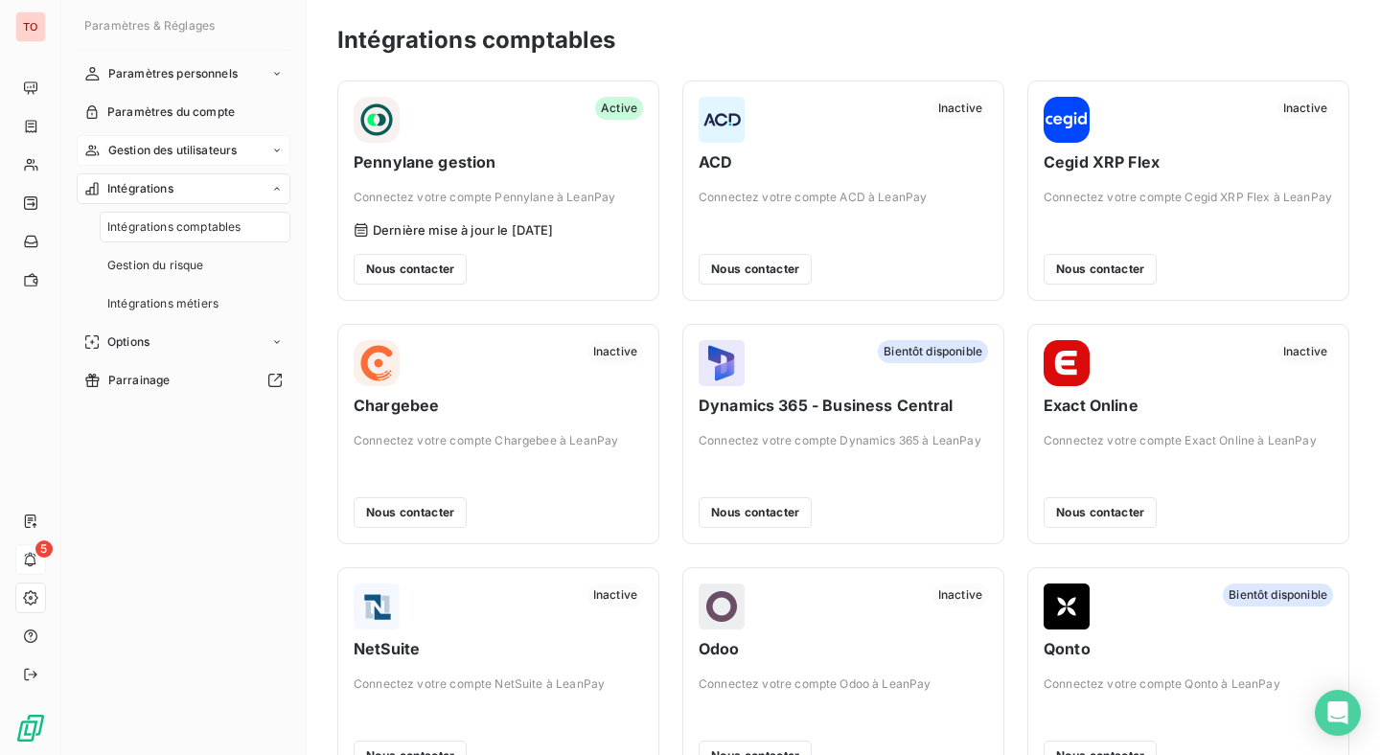
click at [197, 154] on span "Gestion des utilisateurs" at bounding box center [172, 150] width 129 height 17
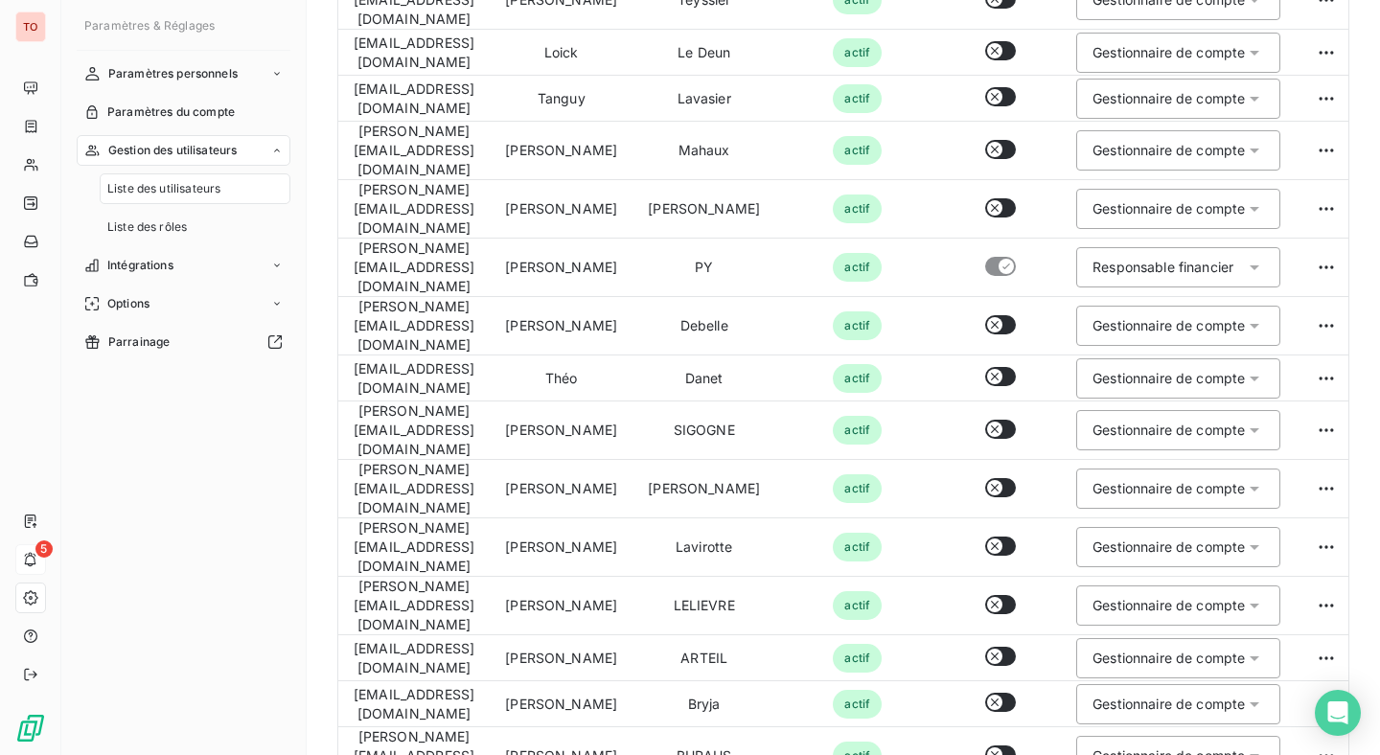
scroll to position [1050, 0]
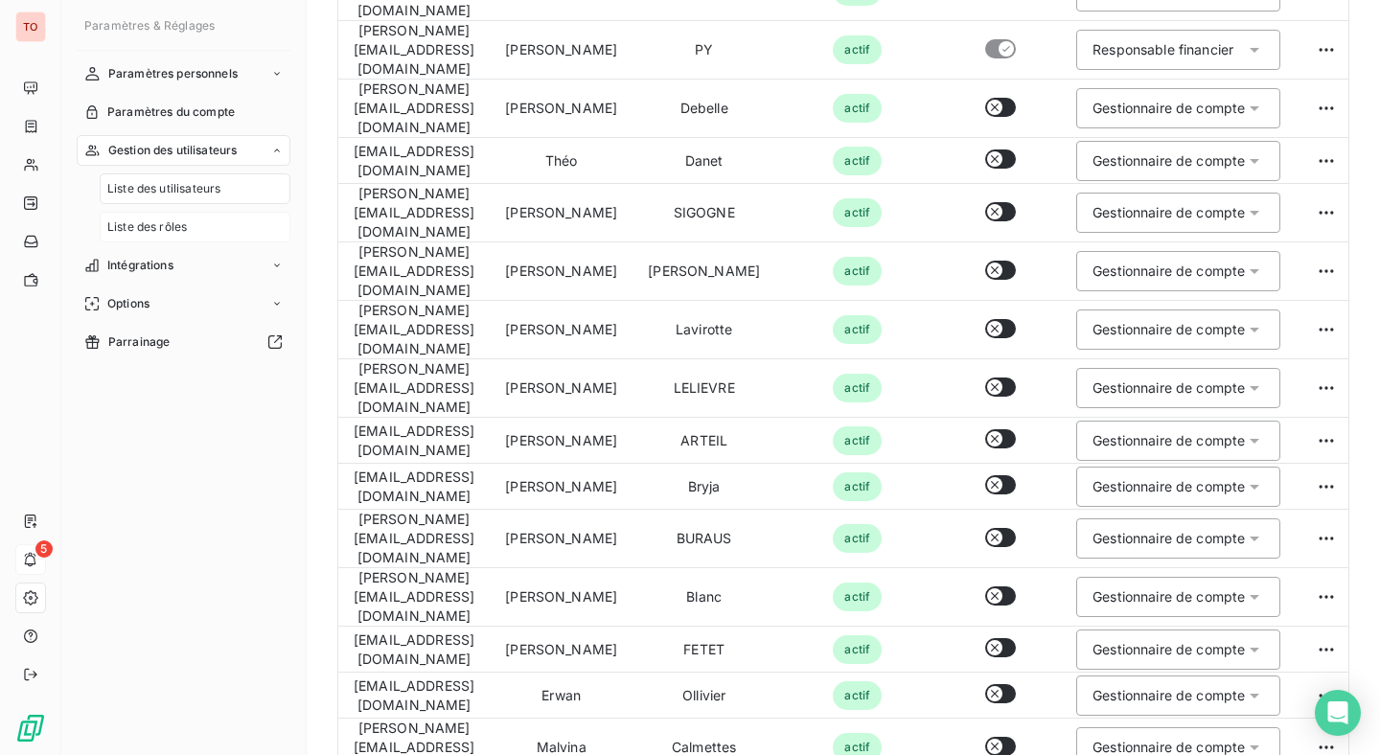
click at [184, 225] on span "Liste des rôles" at bounding box center [147, 227] width 80 height 17
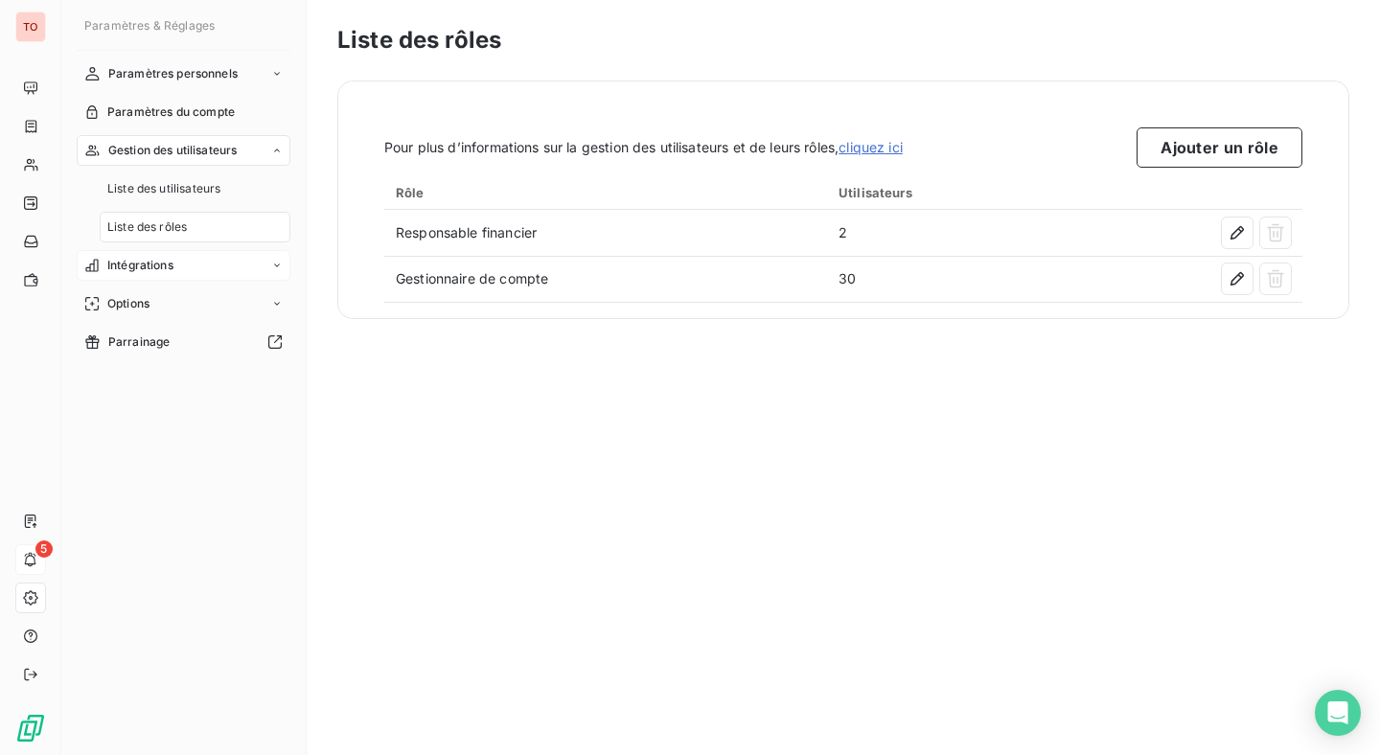
click at [162, 261] on span "Intégrations" at bounding box center [140, 265] width 66 height 17
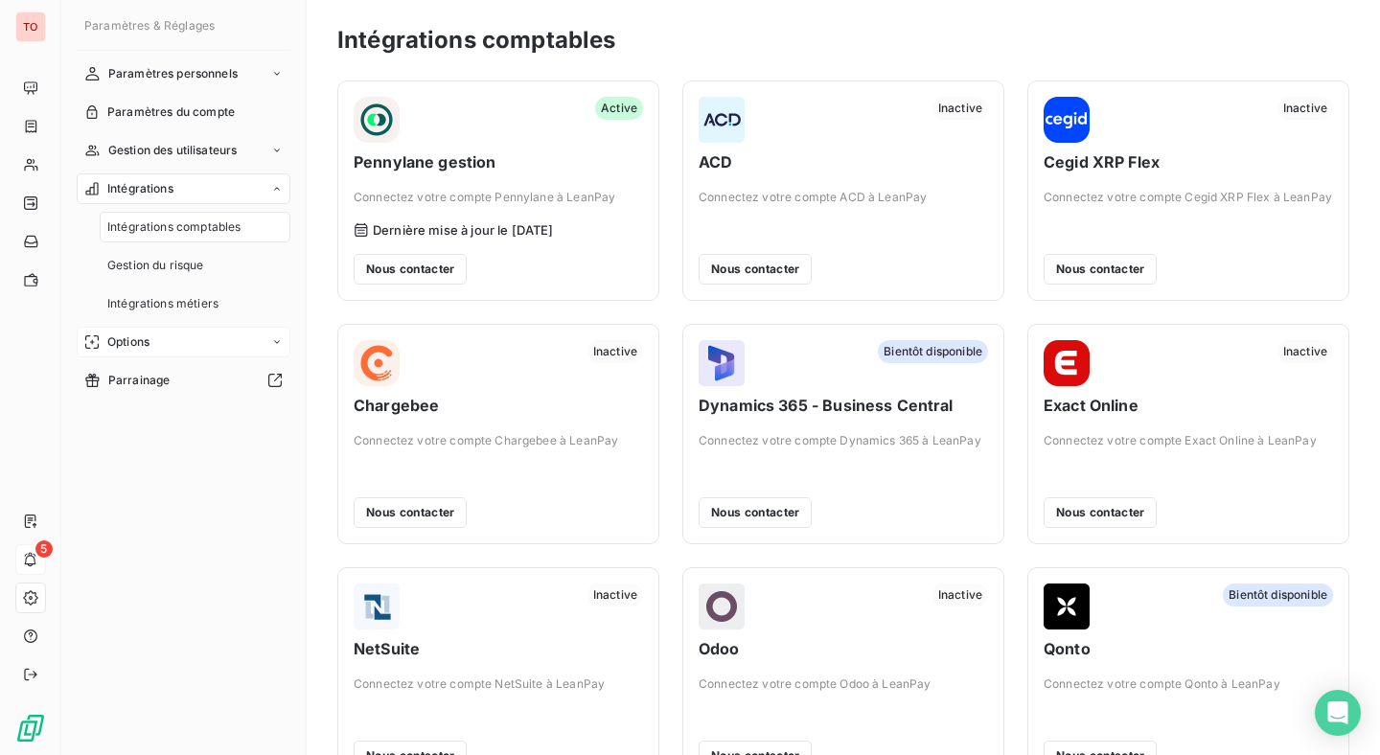
click at [154, 342] on div "Options" at bounding box center [184, 342] width 214 height 31
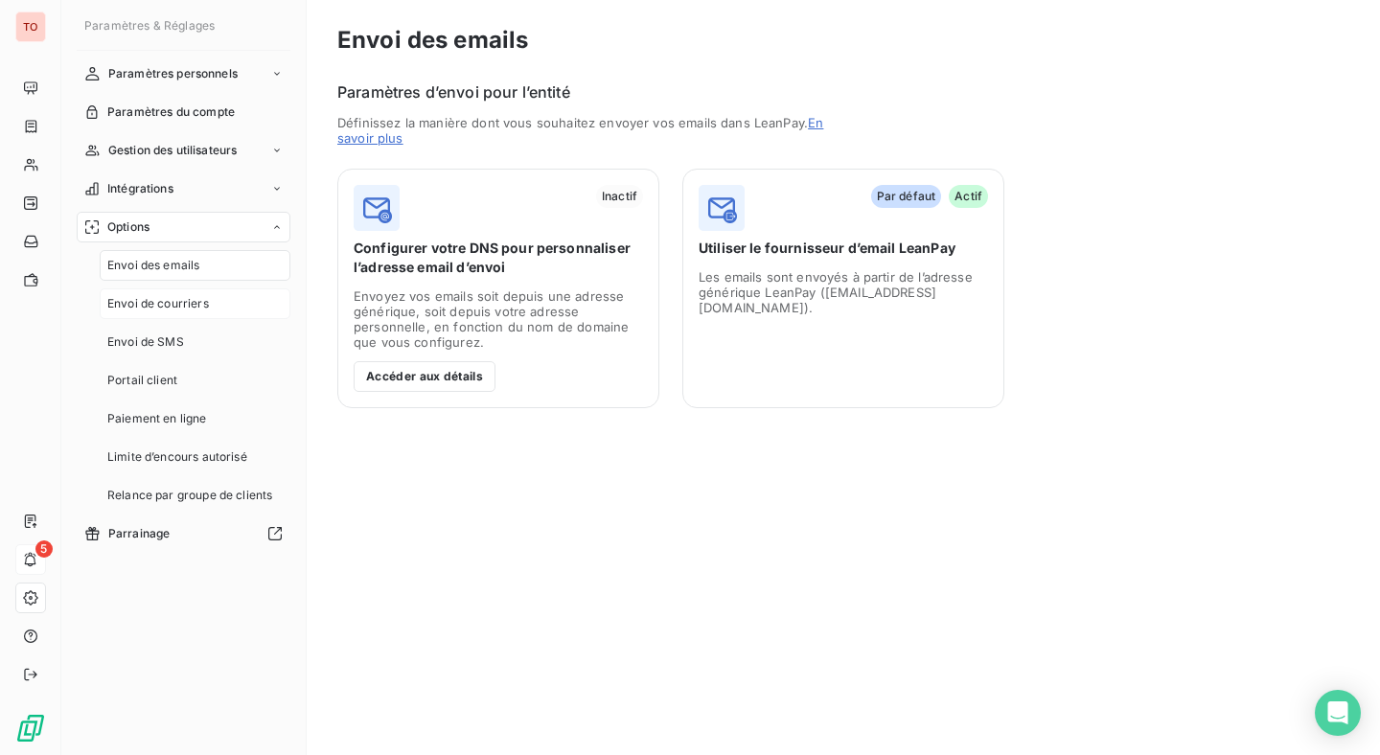
click at [201, 300] on span "Envoi de courriers" at bounding box center [158, 303] width 102 height 17
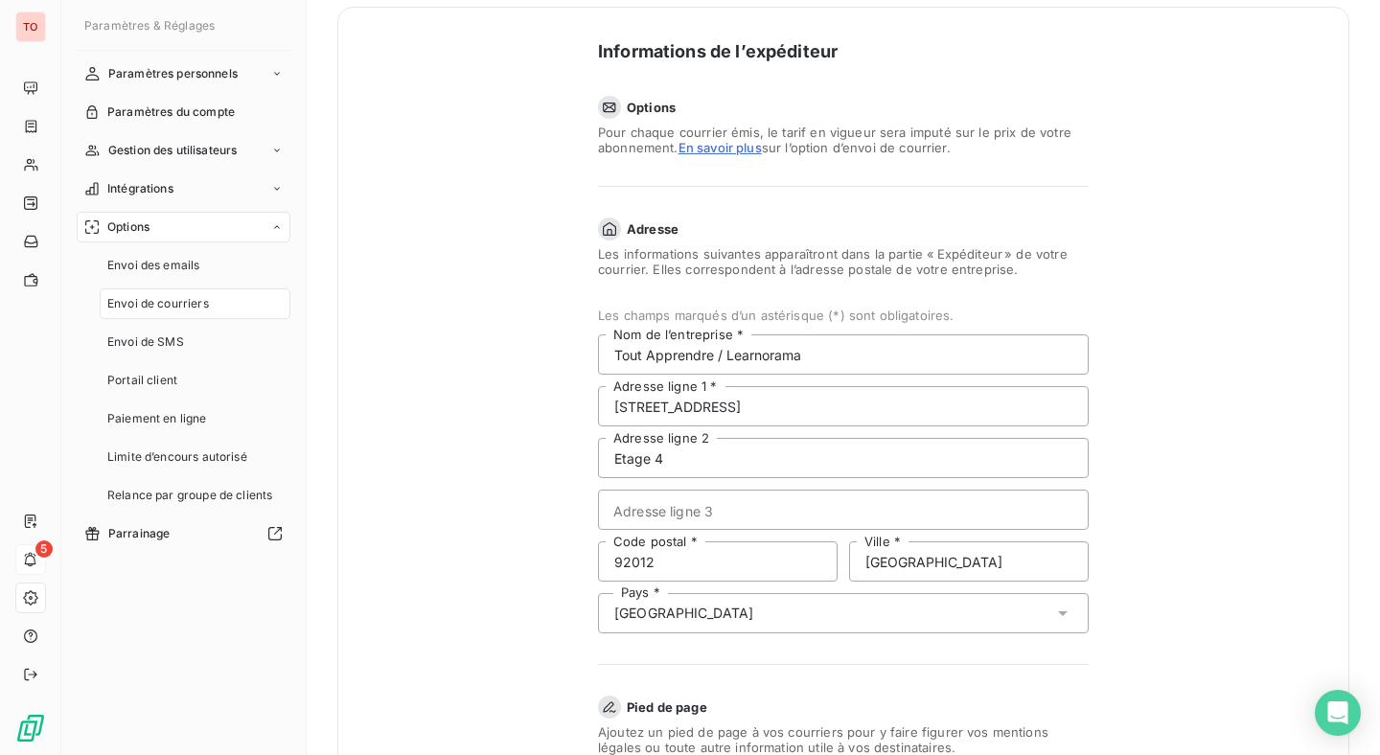
scroll to position [119, 0]
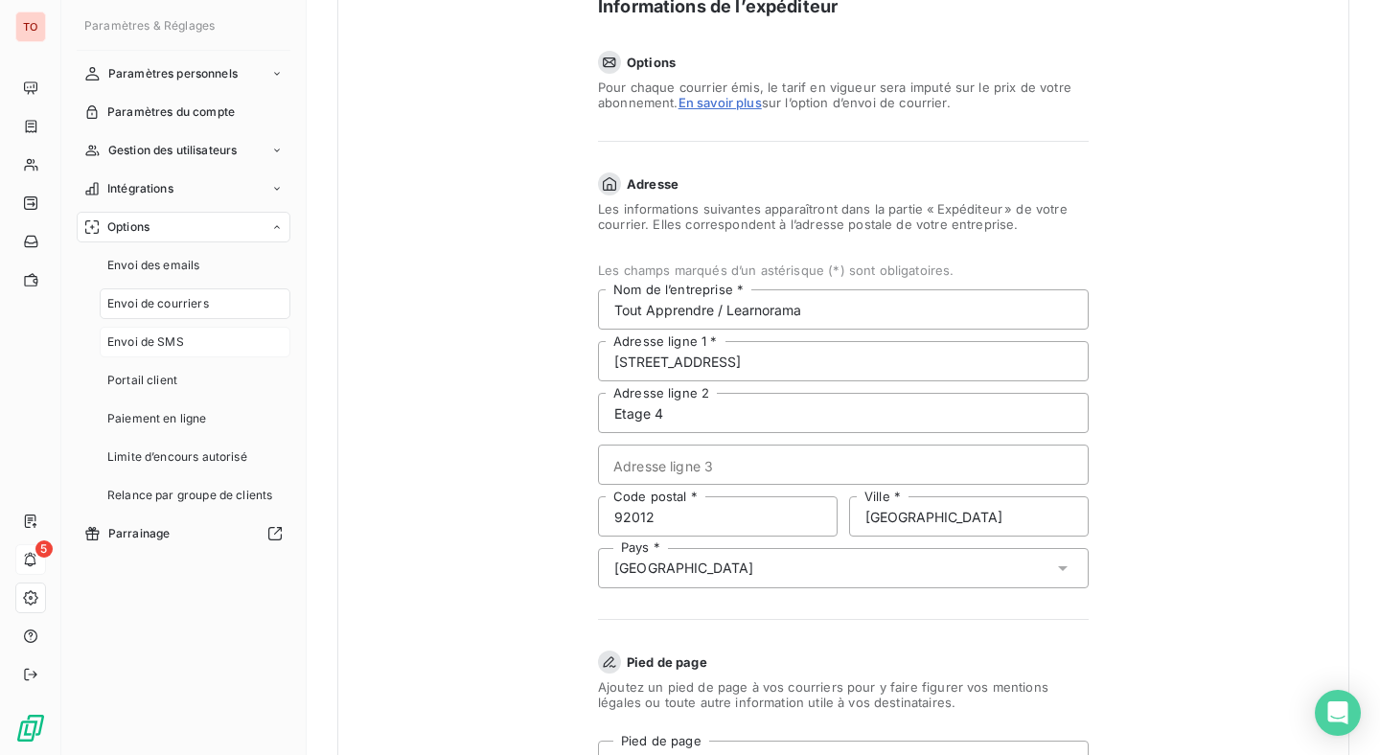
click at [187, 340] on div "Envoi de SMS" at bounding box center [195, 342] width 191 height 31
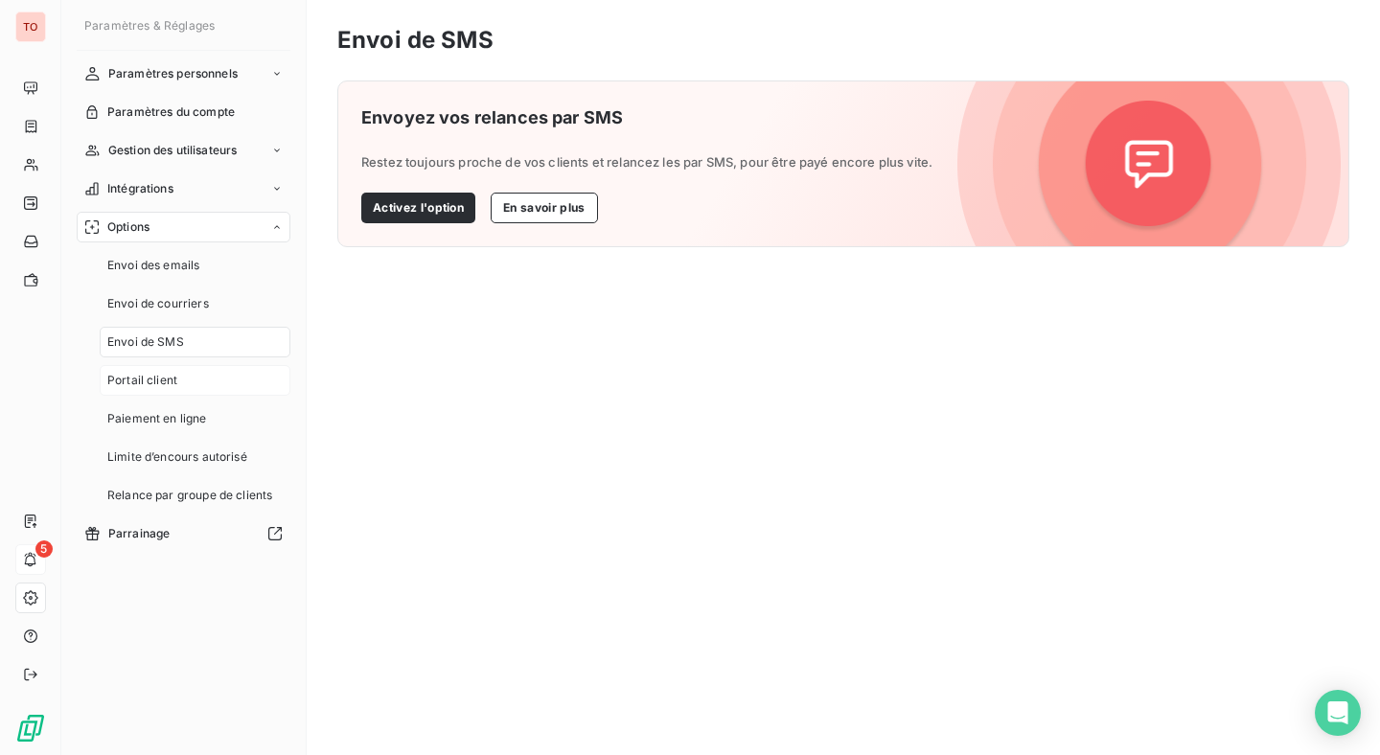
click at [193, 380] on div "Portail client" at bounding box center [195, 380] width 191 height 31
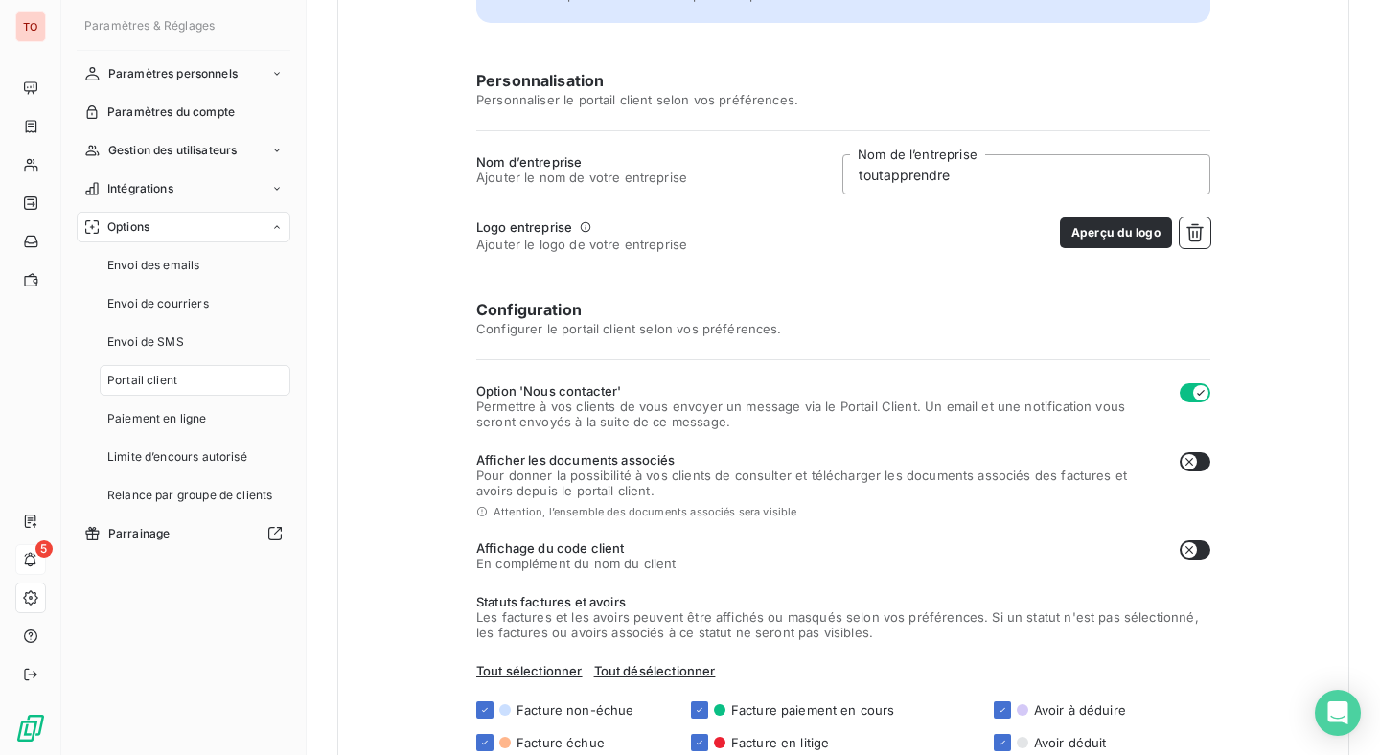
scroll to position [229, 0]
click at [1193, 459] on icon "button" at bounding box center [1189, 459] width 15 height 15
checkbox input "true"
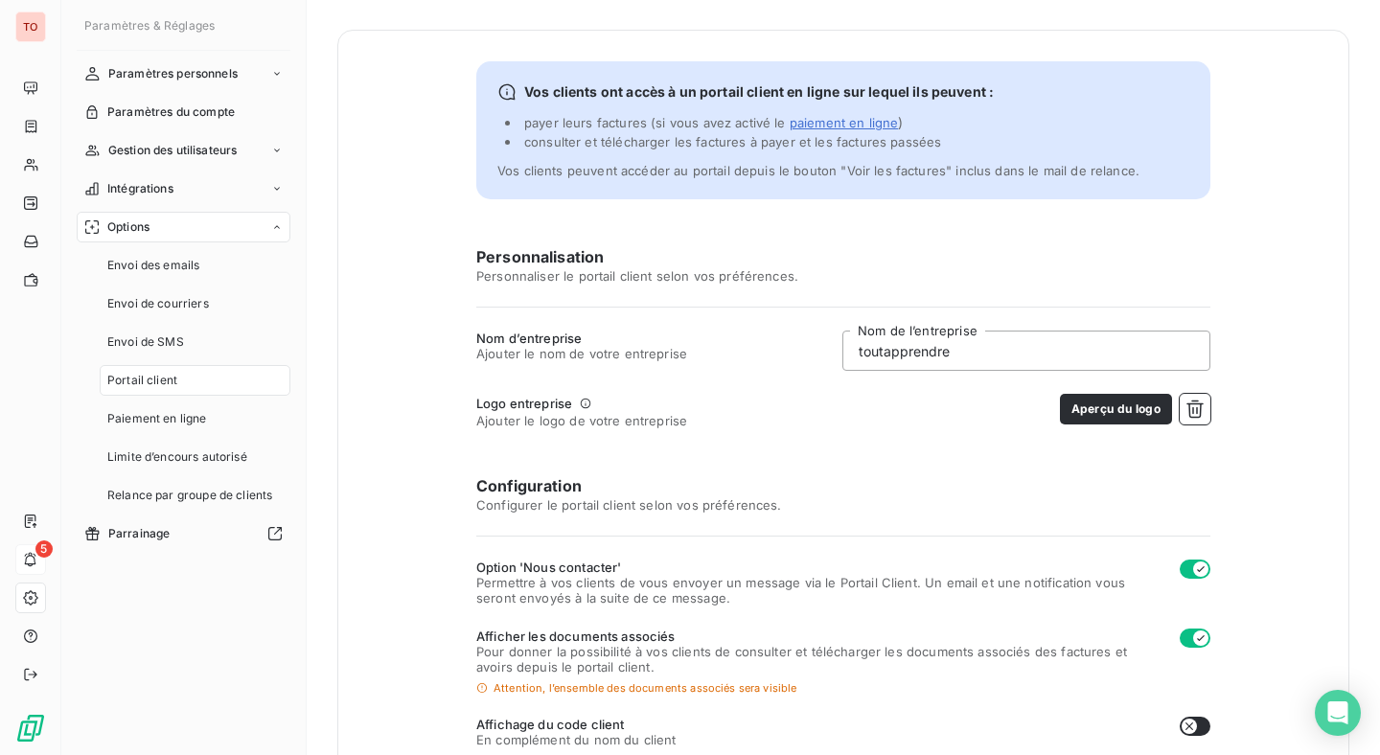
scroll to position [44, 0]
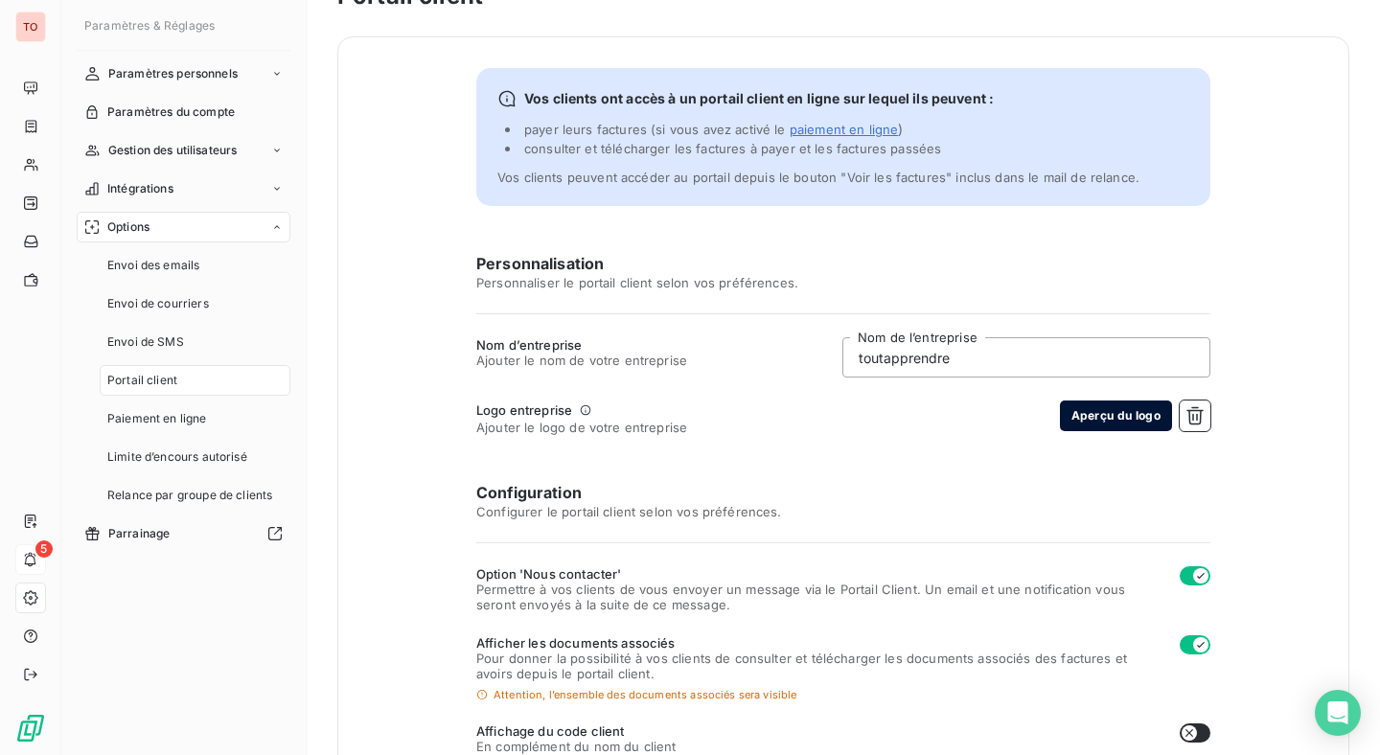
click at [1090, 424] on button "Aperçu du logo" at bounding box center [1116, 416] width 112 height 31
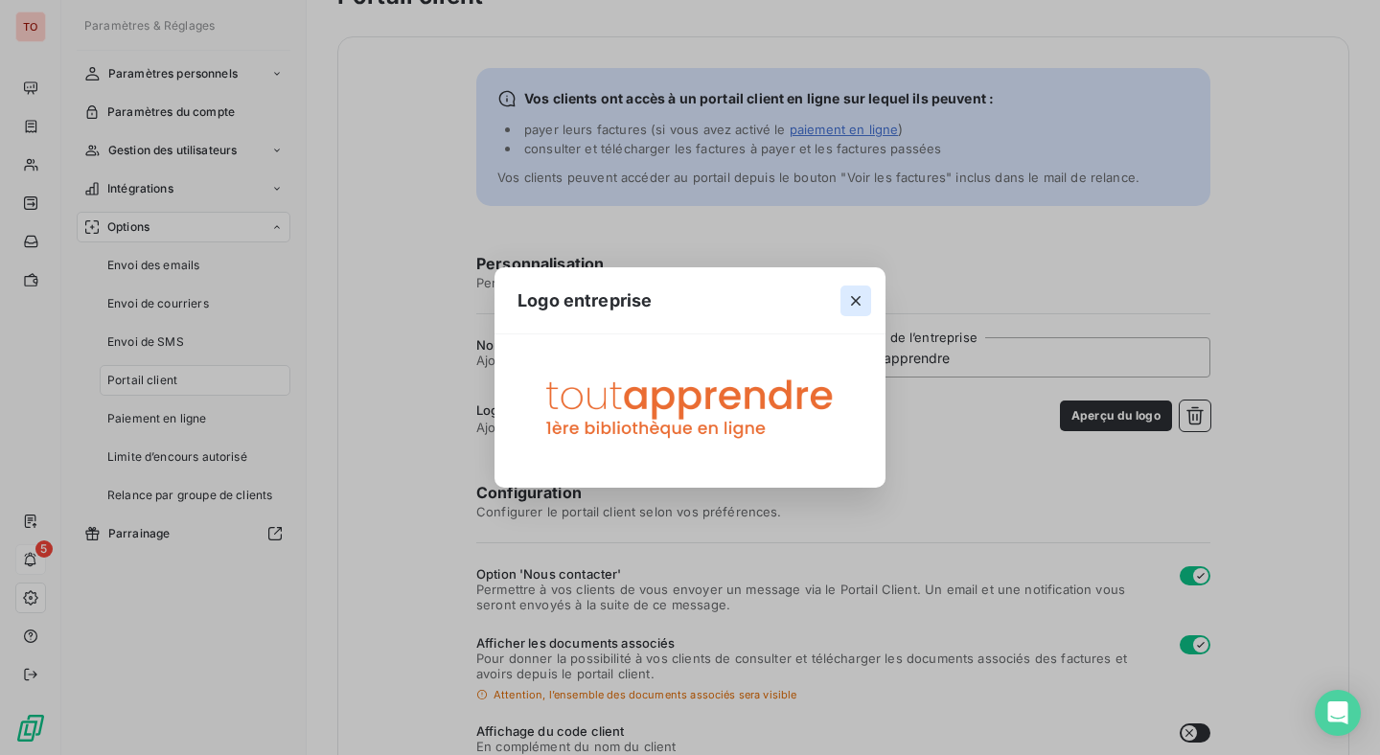
click at [862, 306] on icon "button" at bounding box center [855, 300] width 19 height 19
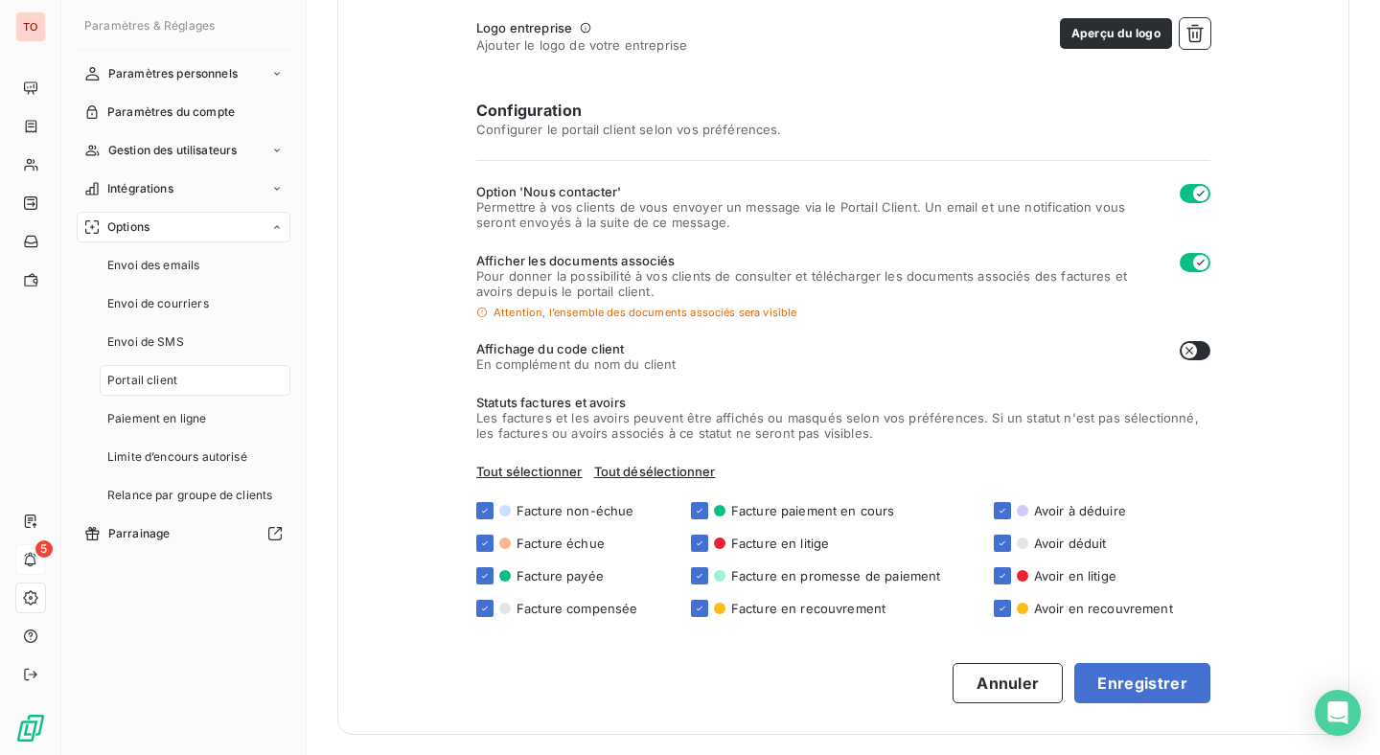
scroll to position [429, 0]
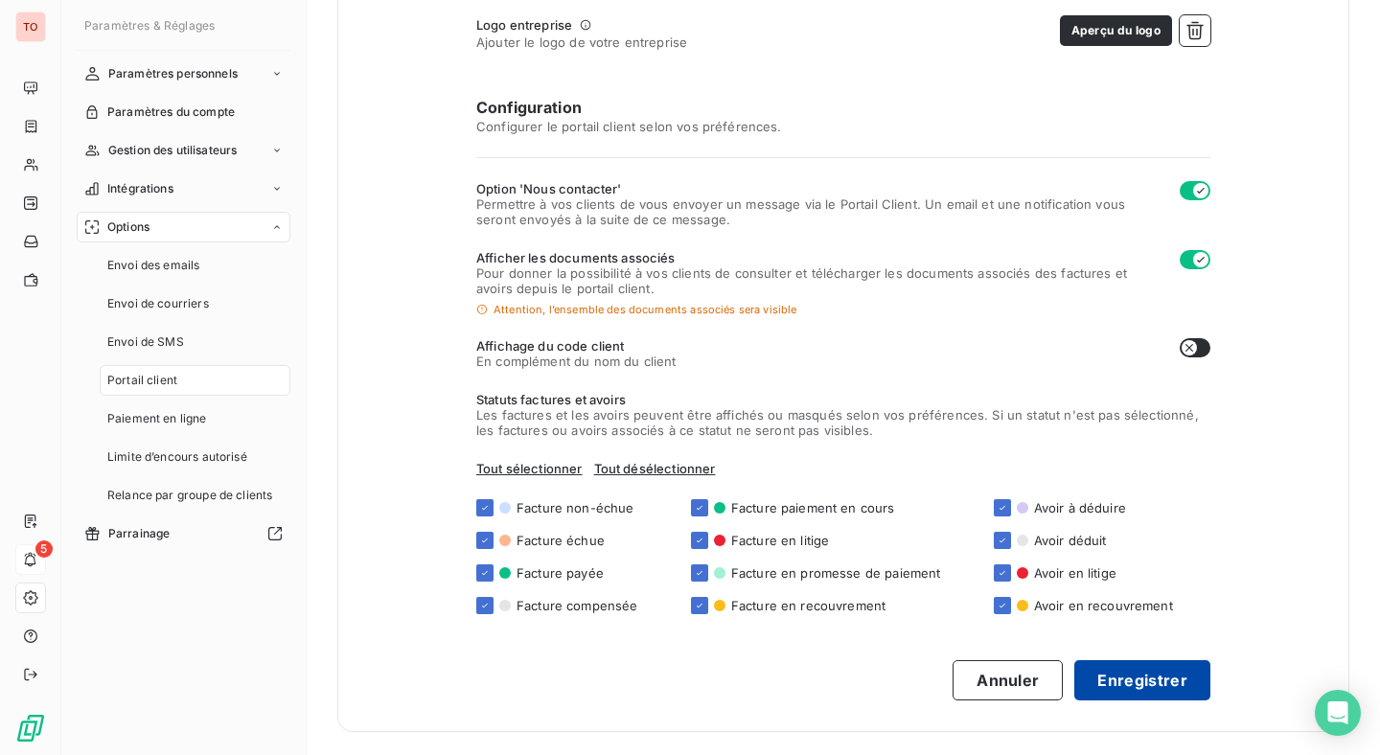
click at [1146, 670] on button "Enregistrer" at bounding box center [1143, 680] width 136 height 40
click at [193, 414] on span "Paiement en ligne" at bounding box center [157, 418] width 100 height 17
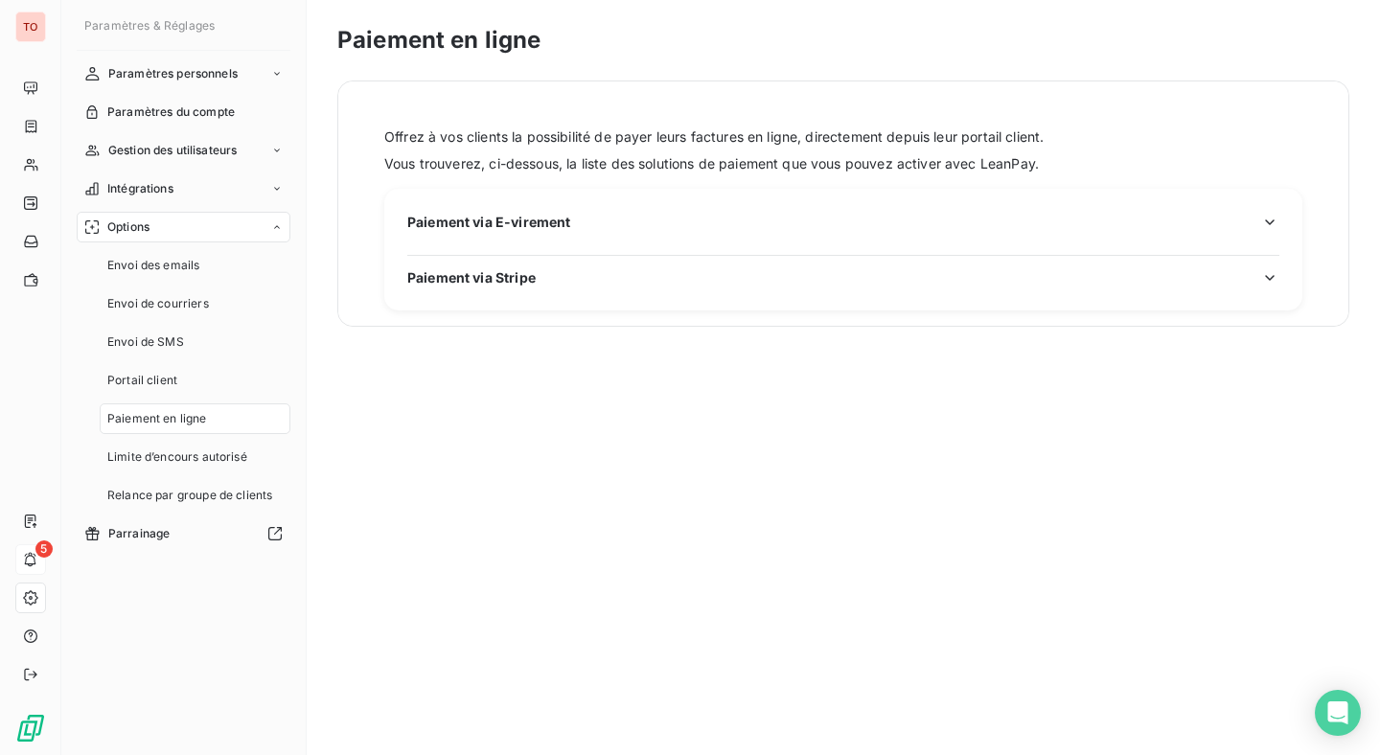
click at [507, 198] on div "Paiement via E-virement Paiement via Stripe" at bounding box center [843, 250] width 918 height 122
click at [503, 219] on span "Paiement via E-virement" at bounding box center [488, 222] width 163 height 20
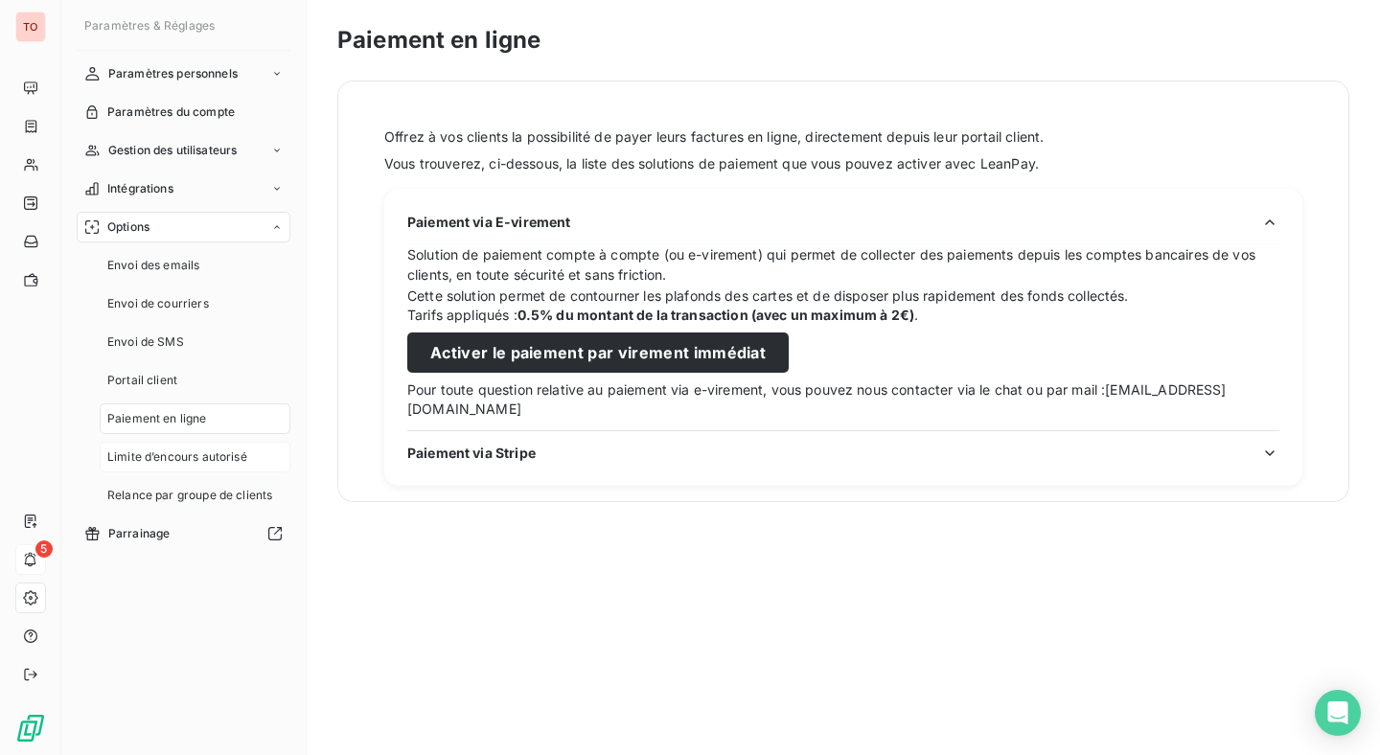
click at [232, 460] on span "Limite d’encours autorisé" at bounding box center [177, 457] width 140 height 17
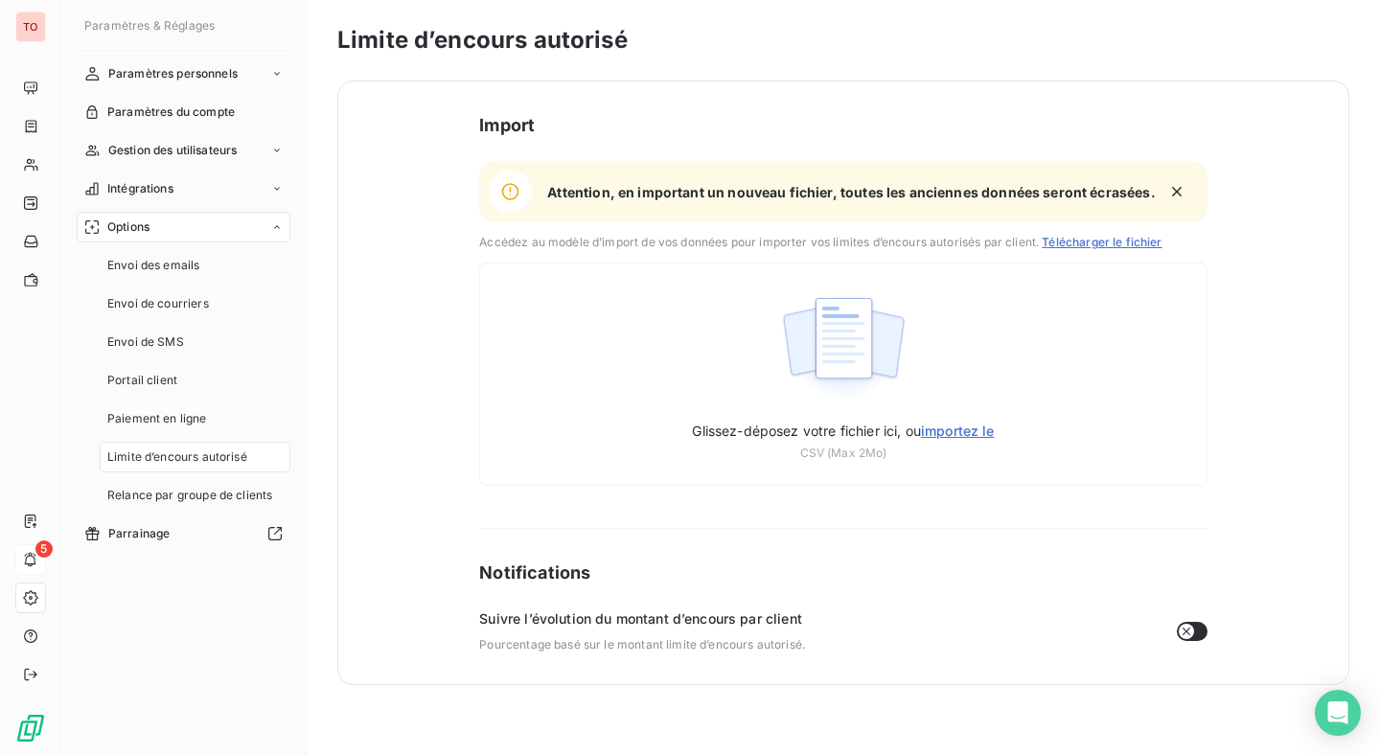
click at [1077, 240] on span "Télécharger le fichier" at bounding box center [1102, 242] width 120 height 14
click at [210, 491] on span "Relance par groupe de clients" at bounding box center [189, 495] width 165 height 17
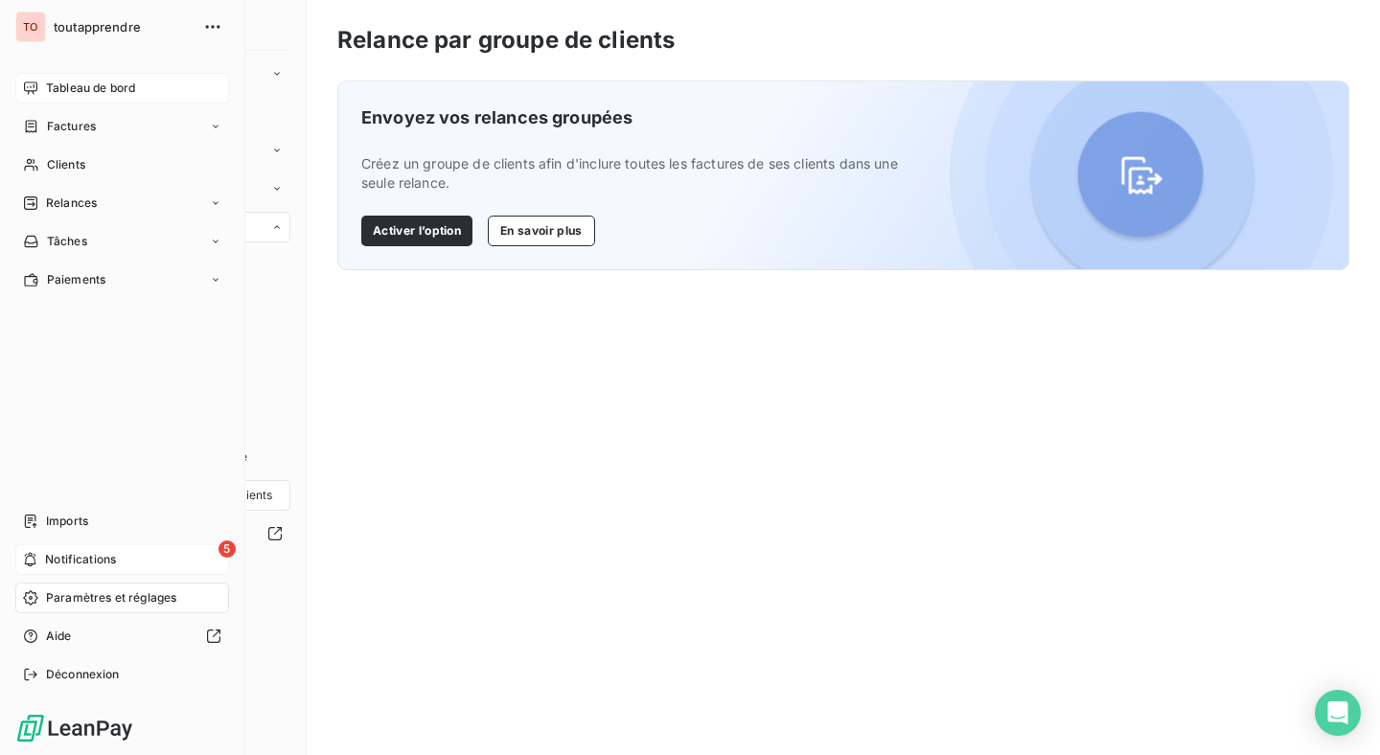
click at [100, 90] on span "Tableau de bord" at bounding box center [90, 88] width 89 height 17
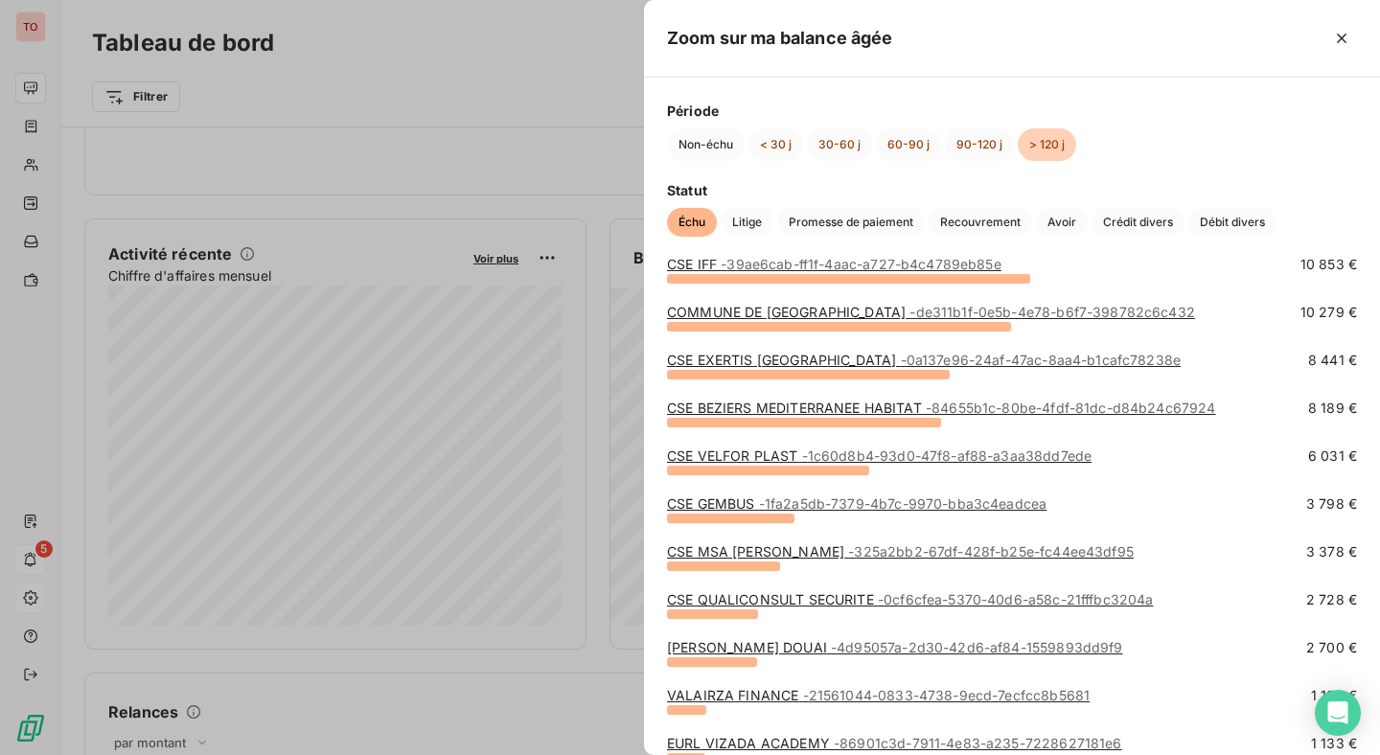
scroll to position [234, 0]
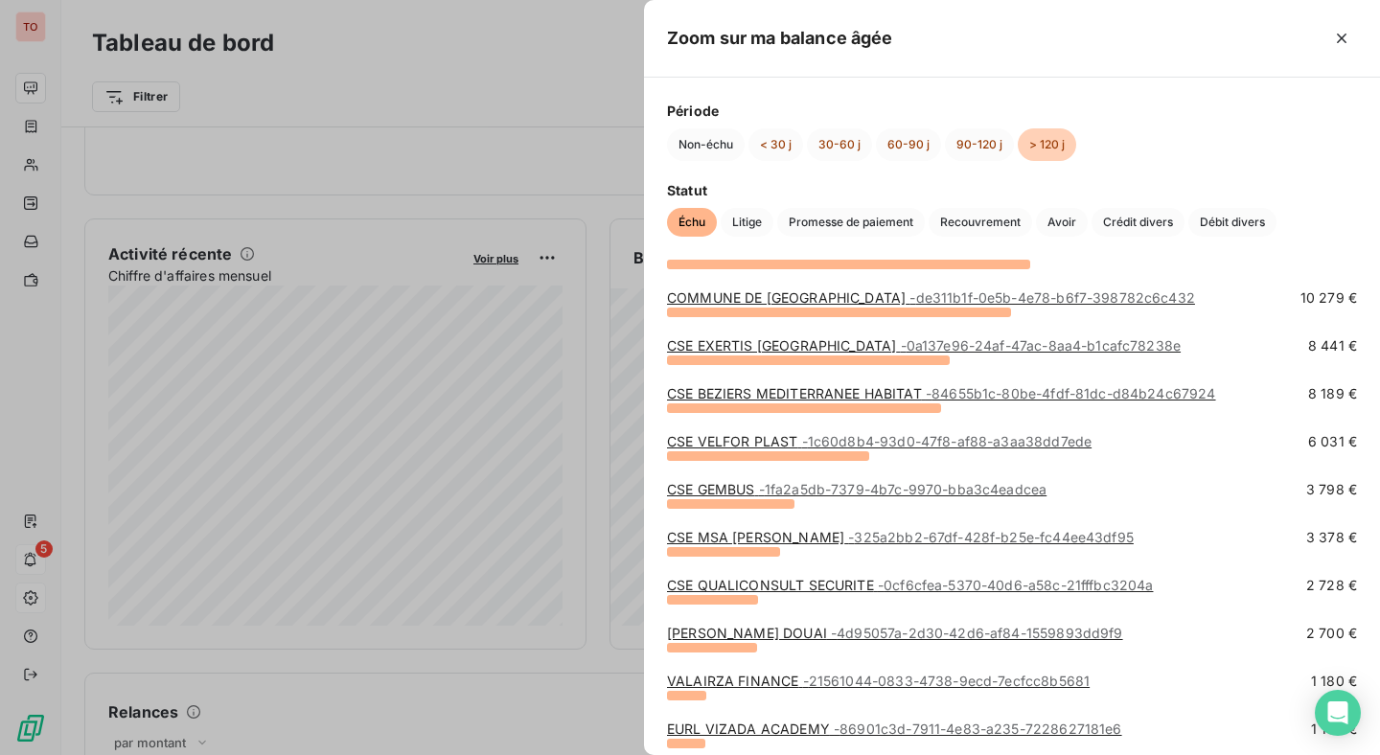
click at [599, 176] on div at bounding box center [690, 377] width 1380 height 755
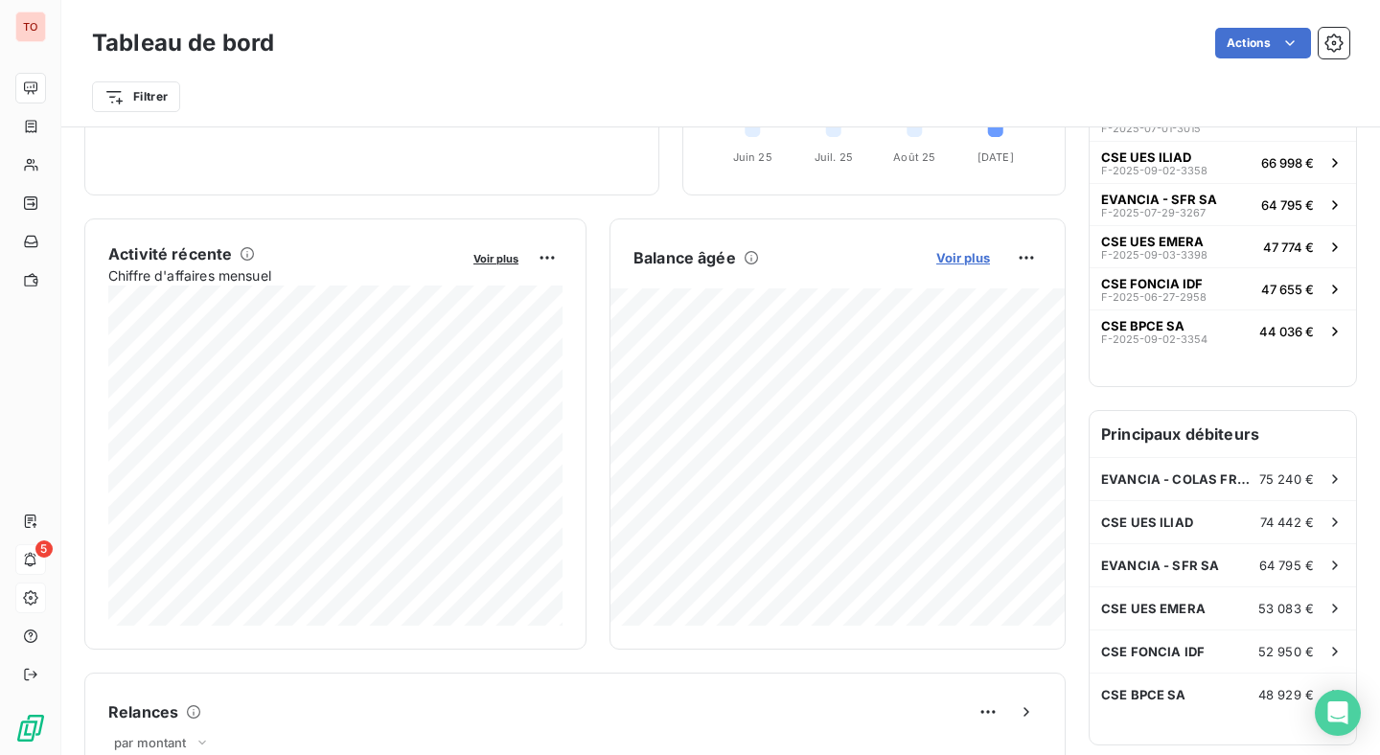
click at [975, 250] on span "Voir plus" at bounding box center [964, 257] width 54 height 15
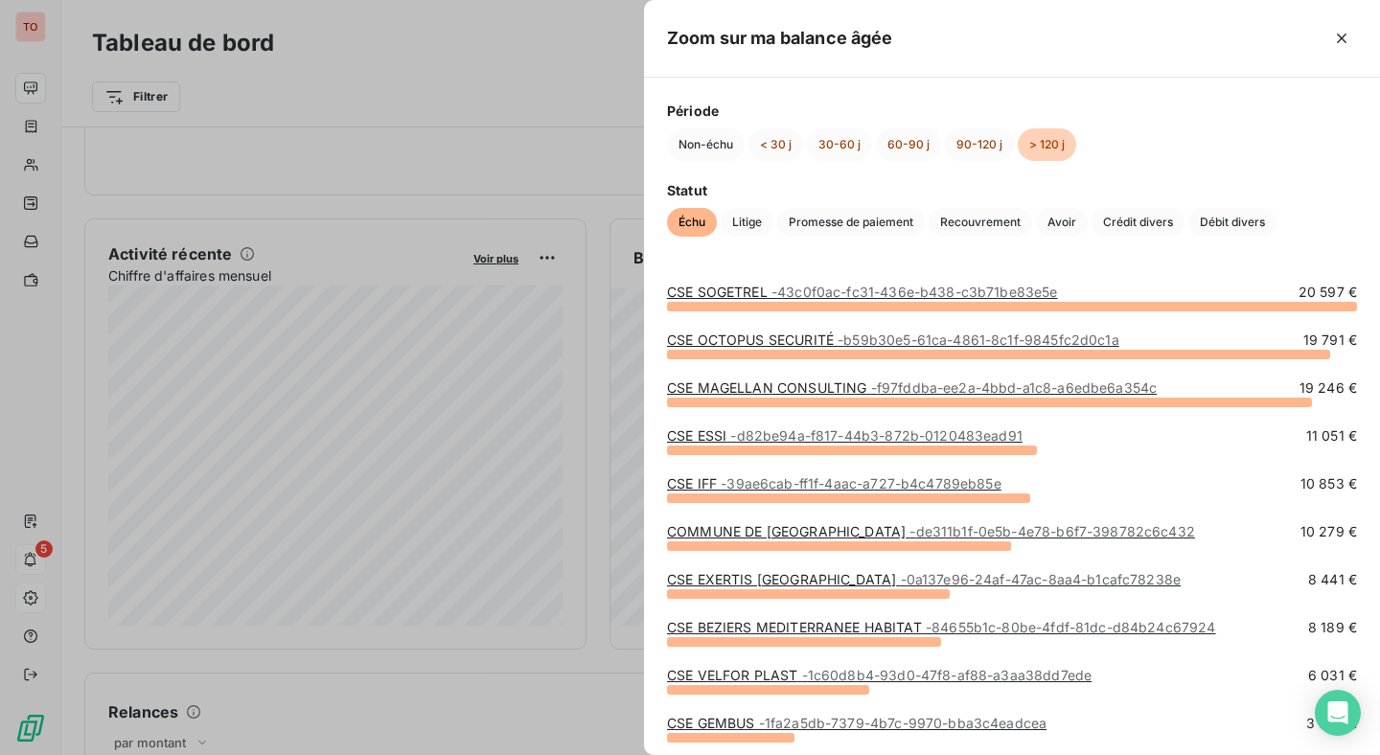
click at [601, 265] on div at bounding box center [690, 377] width 1380 height 755
